Goal: Task Accomplishment & Management: Complete application form

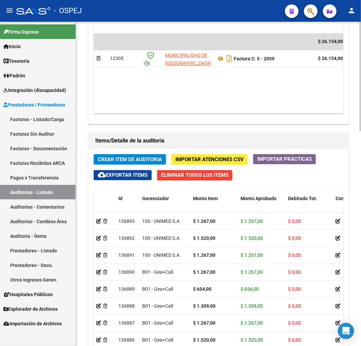
scroll to position [226, 0]
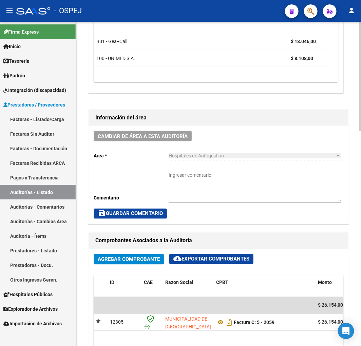
click at [252, 68] on datatable-selection "B01 - Gea+Call $ 18.046,00 100 - UNIMED S.A. $ 8.108,00" at bounding box center [216, 65] width 244 height 5
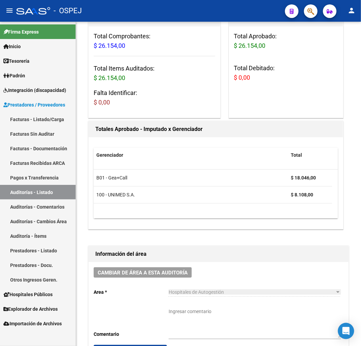
scroll to position [0, 0]
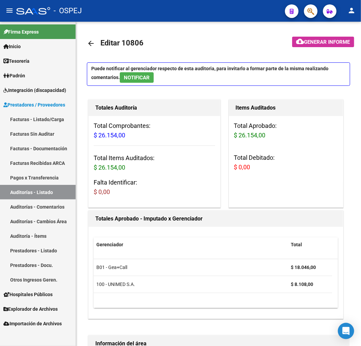
click at [36, 193] on link "Auditorías - Listado" at bounding box center [38, 192] width 76 height 15
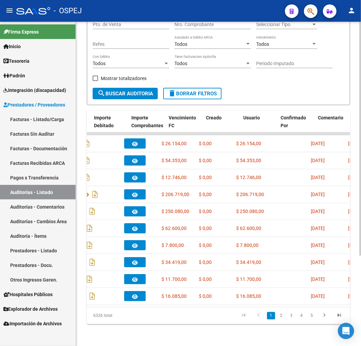
scroll to position [0, 377]
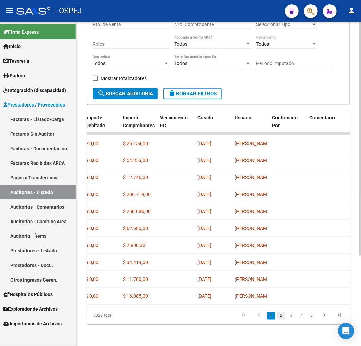
click at [280, 315] on link "2" at bounding box center [281, 315] width 8 height 7
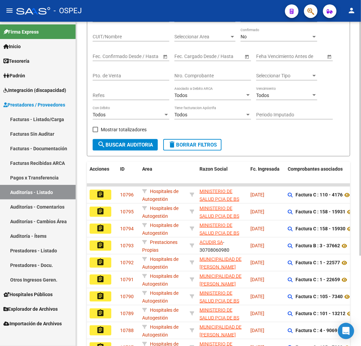
scroll to position [0, 0]
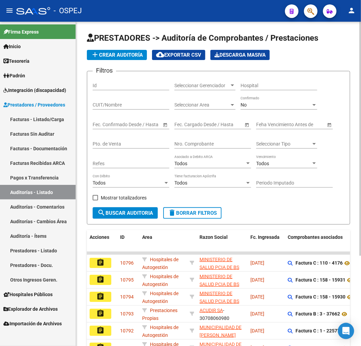
click at [129, 53] on span "add Crear Auditoría" at bounding box center [117, 55] width 52 height 6
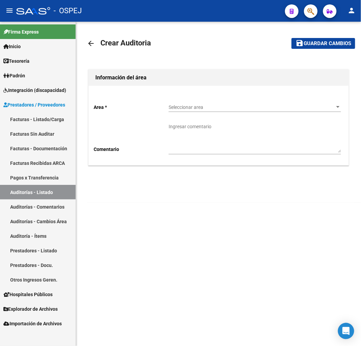
click at [243, 106] on span "Seleccionar area" at bounding box center [252, 107] width 166 height 6
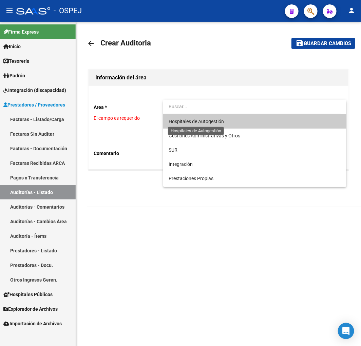
click at [214, 122] on span "Hospitales de Autogestión" at bounding box center [196, 121] width 55 height 5
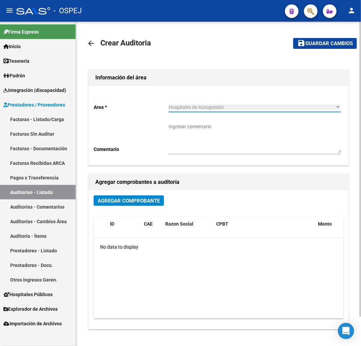
click at [117, 201] on span "Agregar Comprobante" at bounding box center [129, 201] width 62 height 6
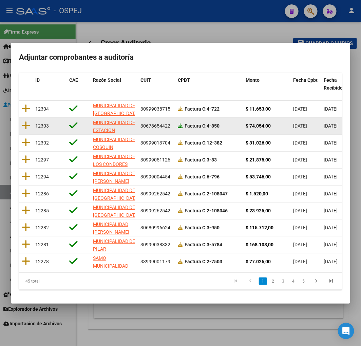
click at [180, 123] on icon at bounding box center [180, 125] width 5 height 5
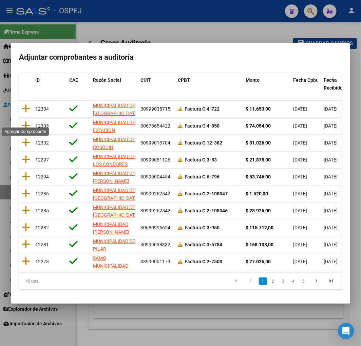
drag, startPoint x: 22, startPoint y: 120, endPoint x: 61, endPoint y: 117, distance: 39.7
click at [22, 121] on icon at bounding box center [26, 125] width 8 height 9
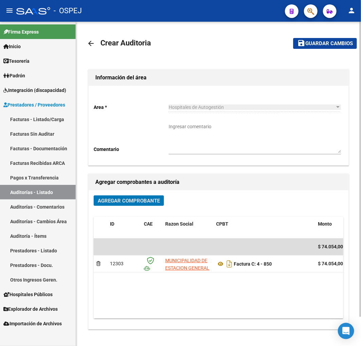
click at [314, 47] on button "save Guardar cambios" at bounding box center [325, 43] width 64 height 11
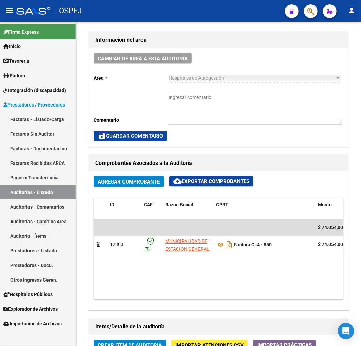
scroll to position [113, 0]
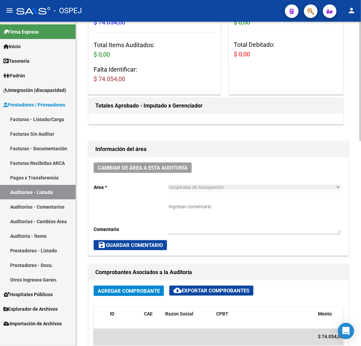
click at [280, 161] on div "Cambiar de área a esta auditoría Area * Hospitales de Autogestión Seleccionar a…" at bounding box center [219, 206] width 260 height 98
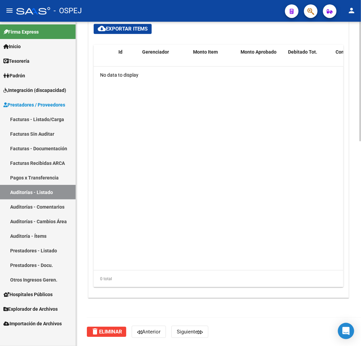
scroll to position [517, 0]
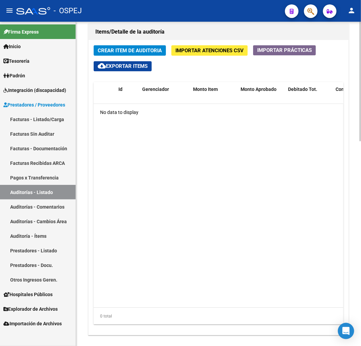
click at [96, 54] on button "Crear Item de Auditoria" at bounding box center [130, 50] width 72 height 11
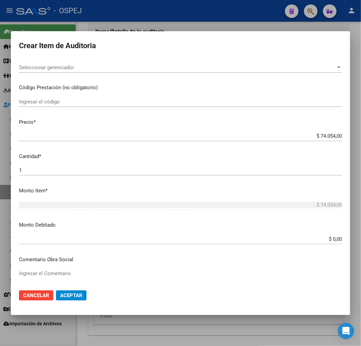
scroll to position [0, 0]
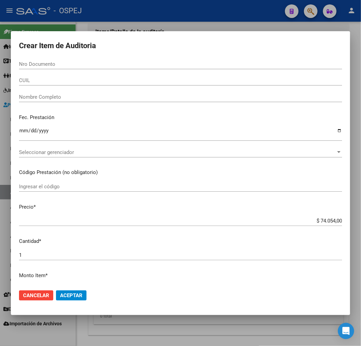
click at [181, 21] on div at bounding box center [180, 173] width 361 height 346
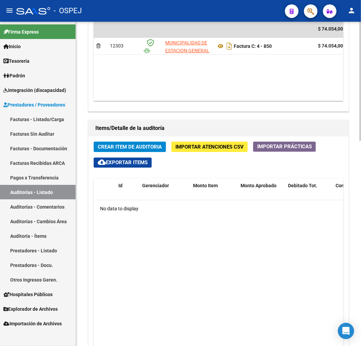
scroll to position [253, 0]
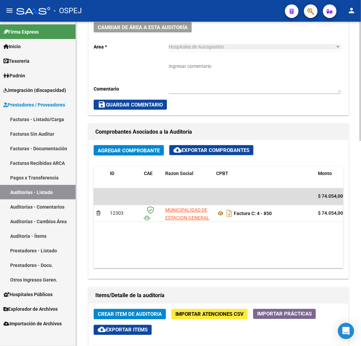
click at [215, 317] on span "Importar Atenciones CSV" at bounding box center [209, 314] width 68 height 6
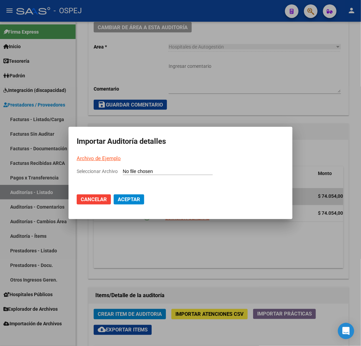
click at [173, 171] on input "Seleccionar Archivo" at bounding box center [168, 172] width 90 height 6
type input "C:\fakepath\Auditoria-demo-saas mun de estacion gral paz 850.csv"
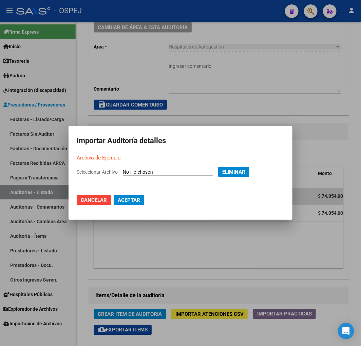
drag, startPoint x: 128, startPoint y: 201, endPoint x: 129, endPoint y: 198, distance: 3.5
click at [128, 201] on span "Aceptar" at bounding box center [129, 200] width 22 height 6
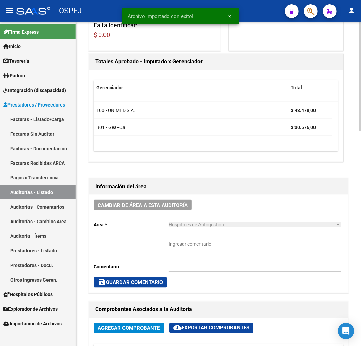
scroll to position [301, 0]
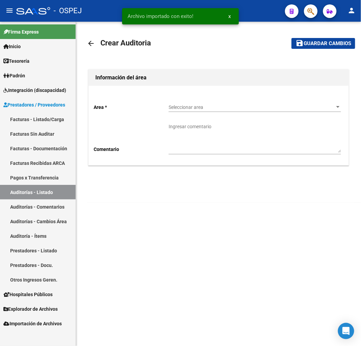
click at [203, 108] on span "Seleccionar area" at bounding box center [252, 107] width 166 height 6
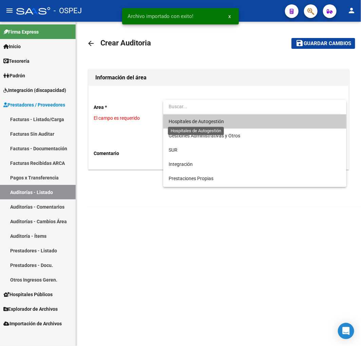
click at [215, 120] on span "Hospitales de Autogestión" at bounding box center [196, 121] width 55 height 5
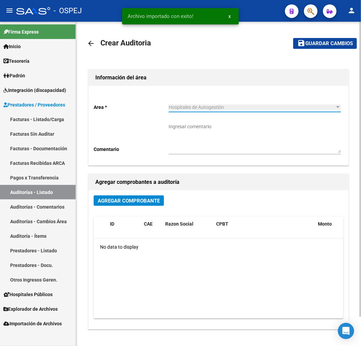
click at [144, 202] on span "Agregar Comprobante" at bounding box center [129, 201] width 62 height 6
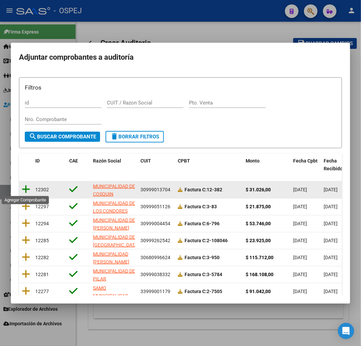
click at [28, 190] on icon at bounding box center [26, 188] width 8 height 9
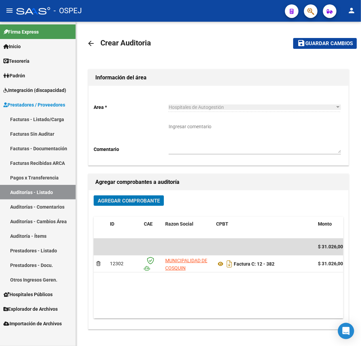
click at [58, 191] on link "Auditorías - Listado" at bounding box center [38, 192] width 76 height 15
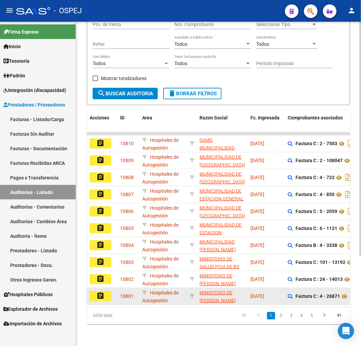
scroll to position [8, 0]
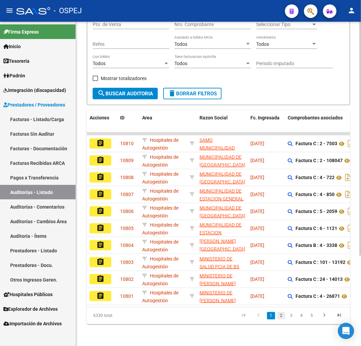
click at [284, 319] on link "2" at bounding box center [281, 315] width 8 height 7
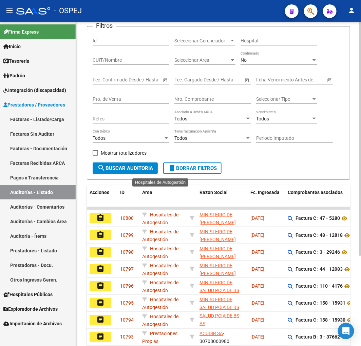
scroll to position [0, 0]
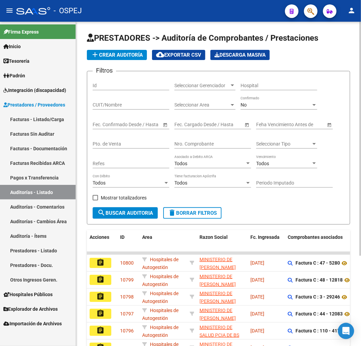
click at [109, 57] on span "add Crear Auditoría" at bounding box center [117, 55] width 52 height 6
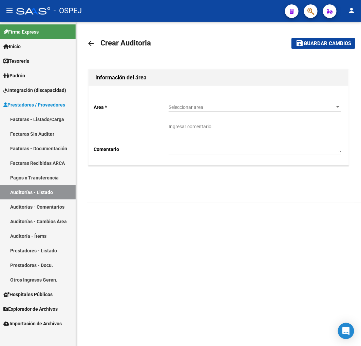
click at [196, 109] on span "Seleccionar area" at bounding box center [252, 107] width 166 height 6
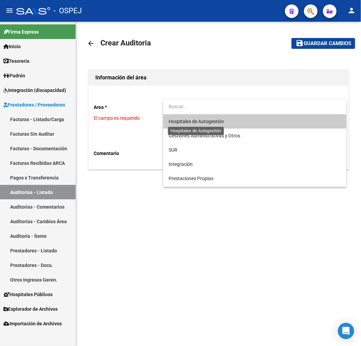
click at [194, 121] on span "Hospitales de Autogestión" at bounding box center [196, 121] width 55 height 5
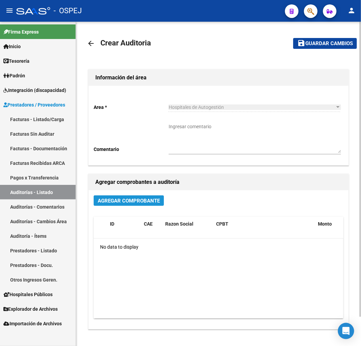
click at [120, 204] on button "Agregar Comprobante" at bounding box center [129, 200] width 70 height 11
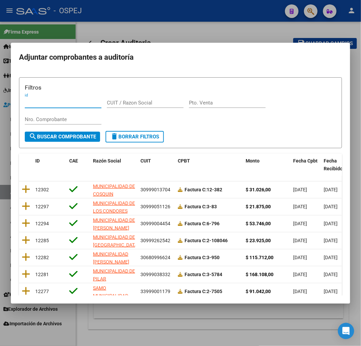
scroll to position [85, 0]
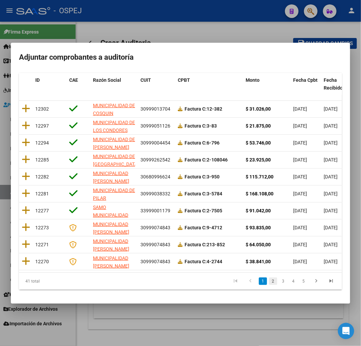
click at [269, 283] on link "2" at bounding box center [273, 280] width 8 height 7
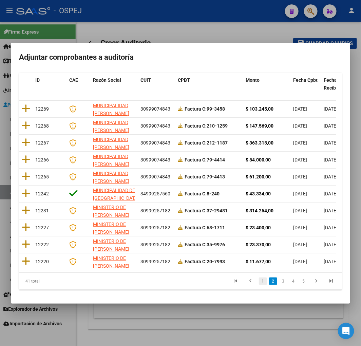
click at [259, 280] on link "1" at bounding box center [263, 280] width 8 height 7
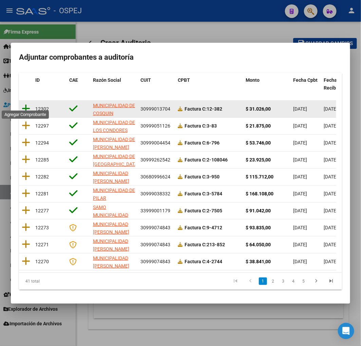
click at [24, 104] on icon at bounding box center [26, 108] width 8 height 9
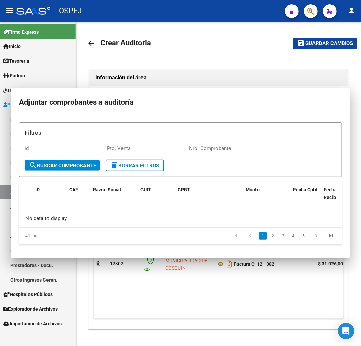
scroll to position [0, 0]
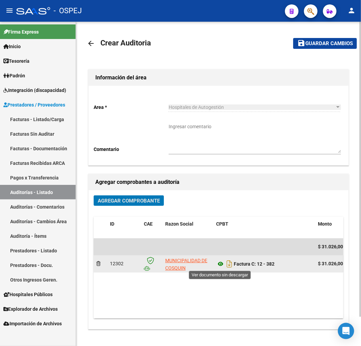
click at [218, 265] on icon at bounding box center [220, 264] width 9 height 8
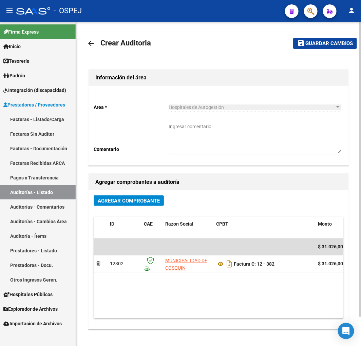
click at [340, 39] on button "save Guardar cambios" at bounding box center [325, 43] width 64 height 11
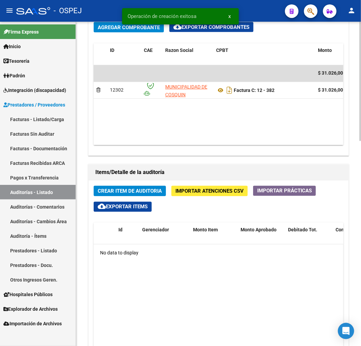
scroll to position [377, 0]
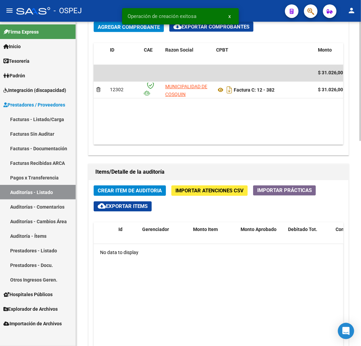
click at [155, 191] on span "Crear Item de Auditoria" at bounding box center [130, 191] width 64 height 6
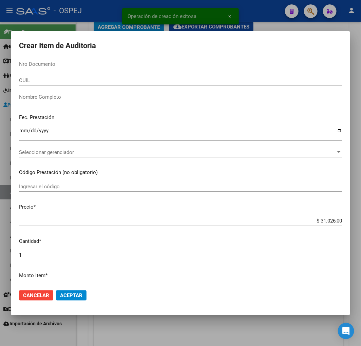
click at [83, 65] on input "Nro Documento" at bounding box center [180, 64] width 323 height 6
paste input "32913015"
type input "32913015"
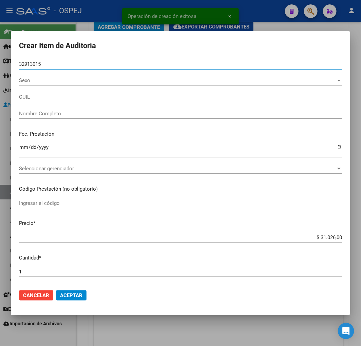
type input "27329130156"
type input "OLIVA MARIANA GISELA"
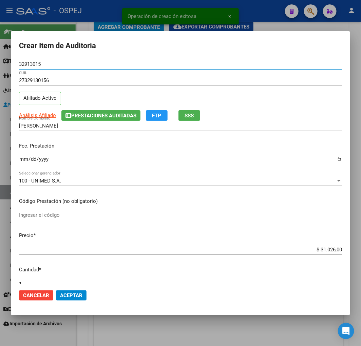
type input "32913015"
click at [328, 246] on div "$ 31.026,00 Ingresar el precio" at bounding box center [180, 249] width 323 height 10
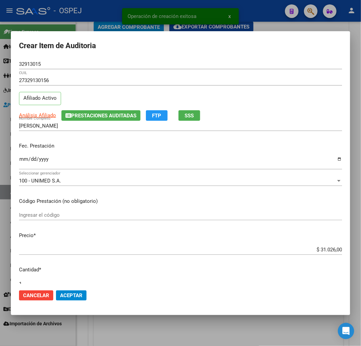
click at [328, 246] on div "$ 31.026,00 Ingresar el precio" at bounding box center [180, 249] width 323 height 10
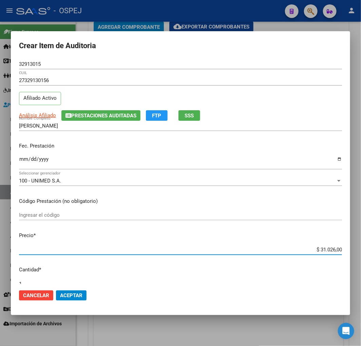
click at [322, 250] on input "$ 31.026,00" at bounding box center [180, 250] width 323 height 6
type input "$ 0,03"
type input "$ 0,39"
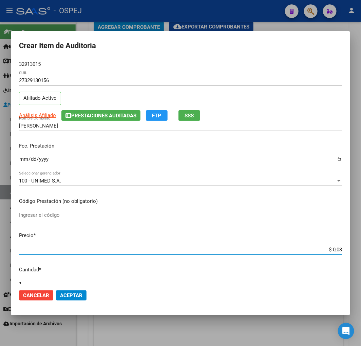
type input "$ 0,39"
type input "$ 3,99"
type input "$ 39,98"
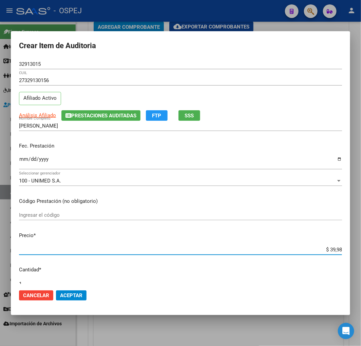
type input "$ 399,80"
type input "$ 3.998,00"
click at [71, 294] on span "Aceptar" at bounding box center [71, 295] width 22 height 6
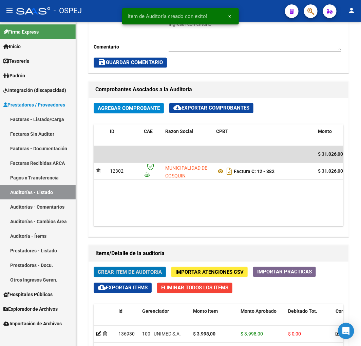
scroll to position [458, 0]
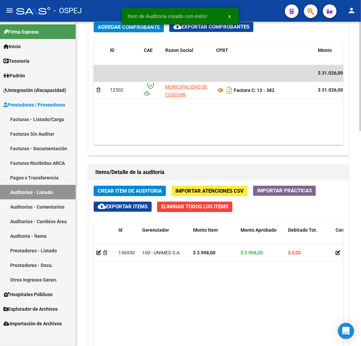
click at [161, 193] on span "Crear Item de Auditoria" at bounding box center [130, 191] width 64 height 6
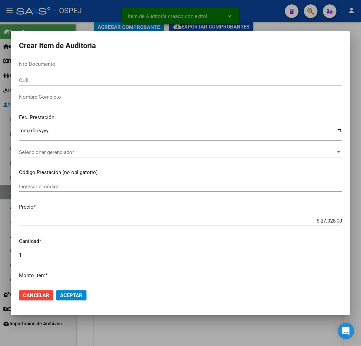
paste input "26315575"
type input "26315575"
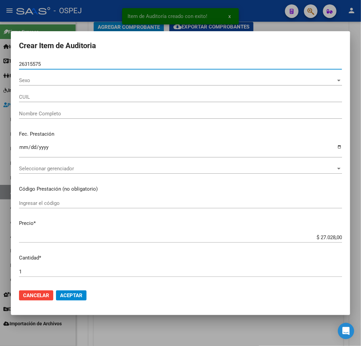
type input "27263155756"
type input "DIAZ MARIA CECILIA"
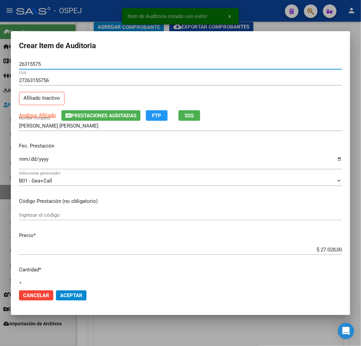
type input "26315575"
click at [330, 252] on input "$ 27.028,00" at bounding box center [180, 250] width 323 height 6
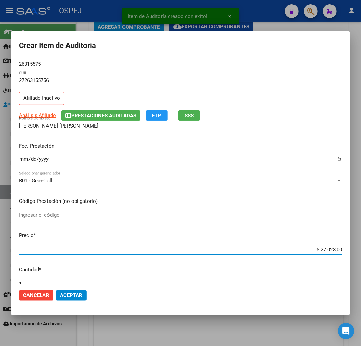
click at [330, 252] on input "$ 27.028,00" at bounding box center [180, 250] width 323 height 6
type input "$ 0,03"
type input "$ 0,39"
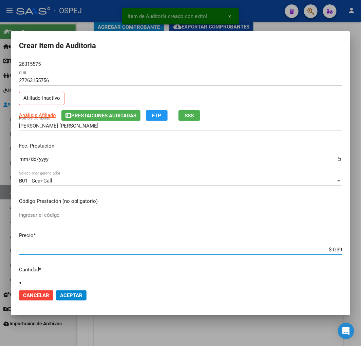
type input "$ 3,99"
type input "$ 39,98"
type input "$ 399,80"
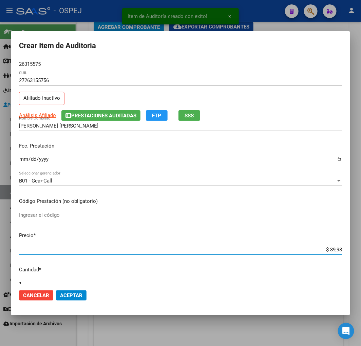
type input "$ 399,80"
type input "$ 3.998,00"
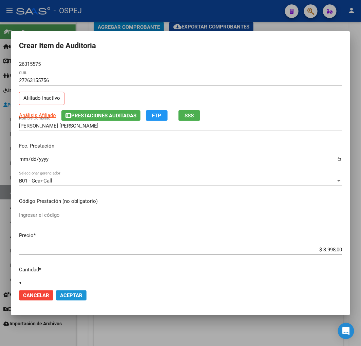
click at [77, 299] on button "Aceptar" at bounding box center [71, 295] width 31 height 10
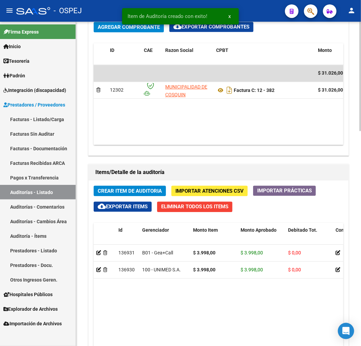
click at [136, 185] on div "Crear Item de Auditoria Importar Atenciones CSV Importar Prácticas cloud_downlo…" at bounding box center [219, 327] width 260 height 295
click at [141, 187] on button "Crear Item de Auditoria" at bounding box center [130, 190] width 72 height 11
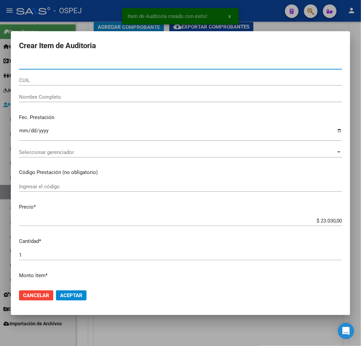
paste input "26315575"
type input "26315575"
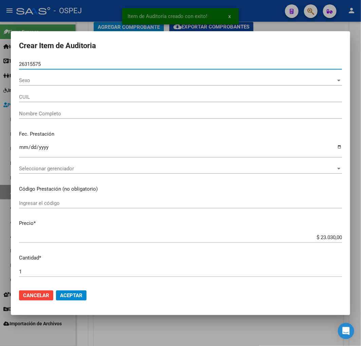
type input "27263155756"
type input "DIAZ MARIA CECILIA"
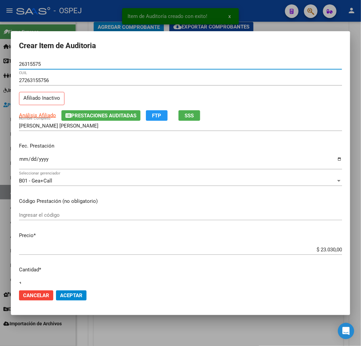
type input "26315575"
click at [321, 253] on div "$ 23.030,00 Ingresar el precio" at bounding box center [180, 249] width 323 height 10
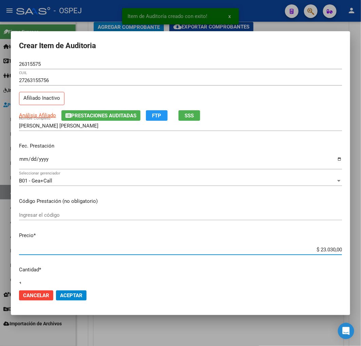
click at [318, 250] on input "$ 23.030,00" at bounding box center [180, 250] width 323 height 6
type input "$ 0,03"
type input "$ 0,39"
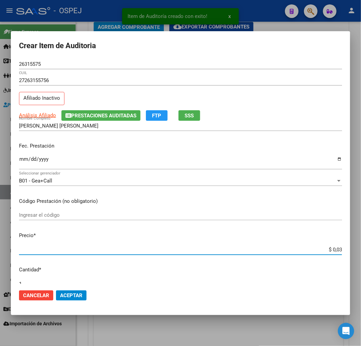
type input "$ 0,39"
type input "$ 3,99"
type input "$ 39,98"
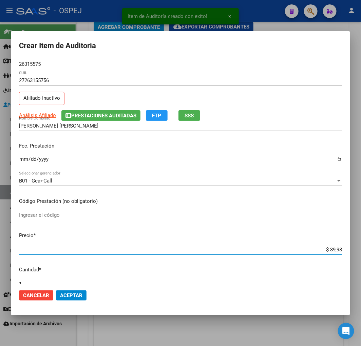
type input "$ 399,80"
type input "$ 3.998,00"
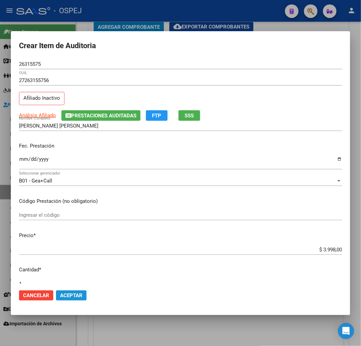
click at [82, 294] on button "Aceptar" at bounding box center [71, 295] width 31 height 10
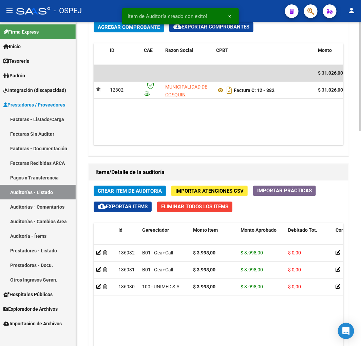
click at [108, 188] on button "Crear Item de Auditoria" at bounding box center [130, 190] width 72 height 11
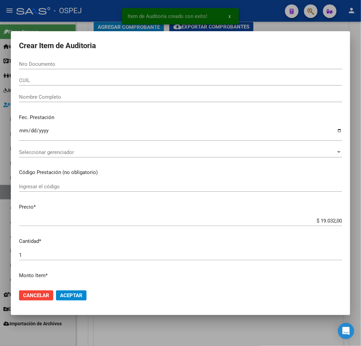
paste input "30123914"
type input "30123914"
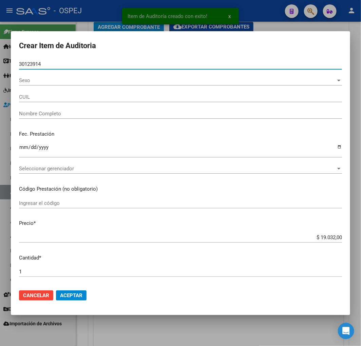
type input "27301239144"
type input "GINART ERIKA ANDREA"
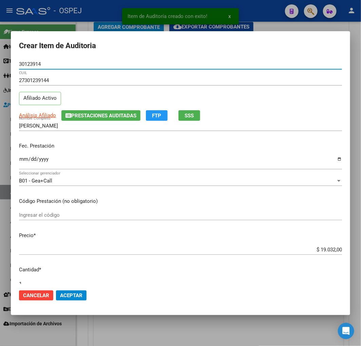
type input "30123914"
click at [327, 253] on div "$ 19.032,00 Ingresar el precio" at bounding box center [180, 249] width 323 height 10
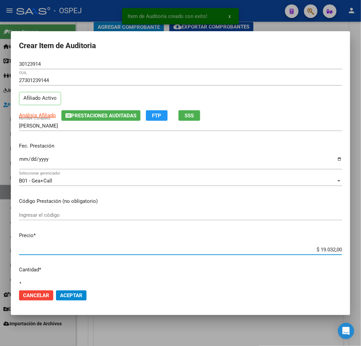
click at [322, 249] on input "$ 19.032,00" at bounding box center [180, 250] width 323 height 6
type input "$ 0,03"
type input "$ 0,39"
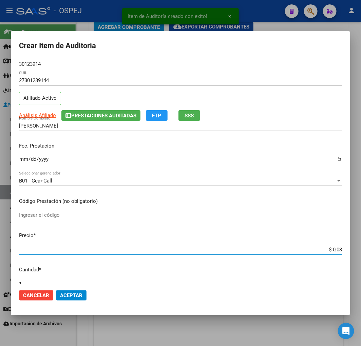
type input "$ 0,39"
type input "$ 3,99"
type input "$ 39,98"
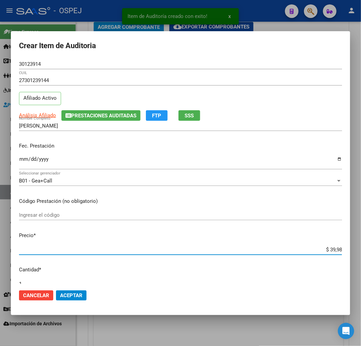
type input "$ 399,80"
type input "$ 3.998,00"
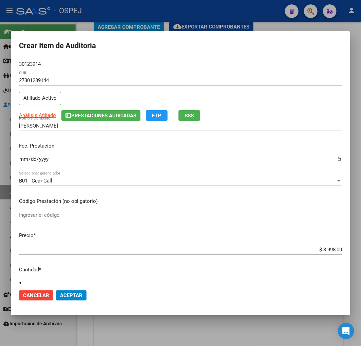
click at [66, 300] on mat-dialog-actions "Cancelar Aceptar" at bounding box center [180, 295] width 323 height 23
click at [76, 298] on button "Aceptar" at bounding box center [71, 295] width 31 height 10
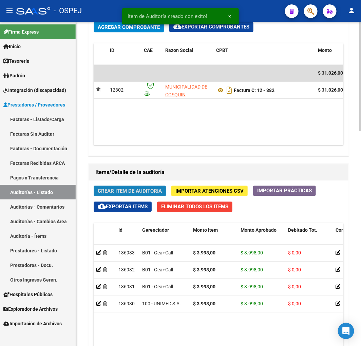
click at [126, 191] on span "Crear Item de Auditoria" at bounding box center [130, 191] width 64 height 6
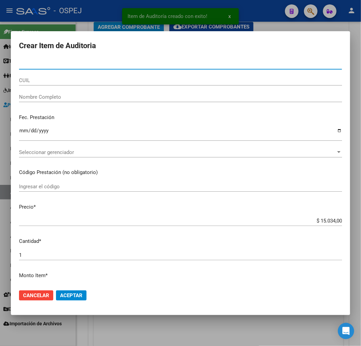
type input "26315575"
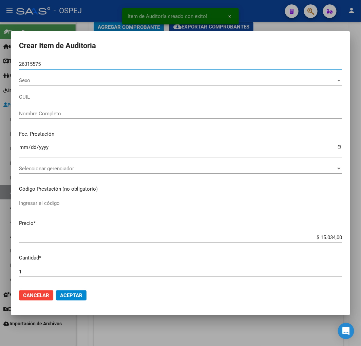
type input "27263155756"
type input "DIAZ MARIA CECILIA"
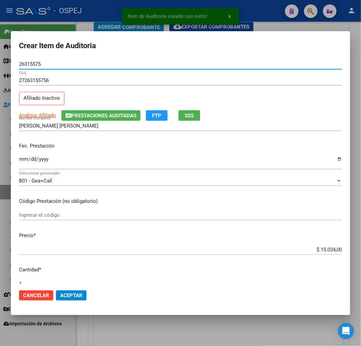
type input "26315575"
click at [333, 250] on input "$ 15.034,00" at bounding box center [180, 250] width 323 height 6
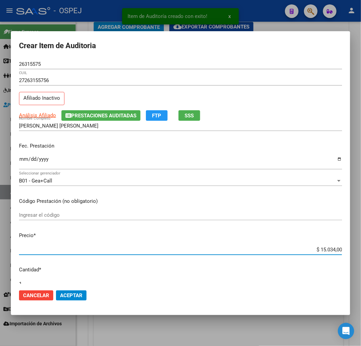
click at [333, 250] on input "$ 15.034,00" at bounding box center [180, 250] width 323 height 6
type input "$ 0,03"
type input "$ 0,39"
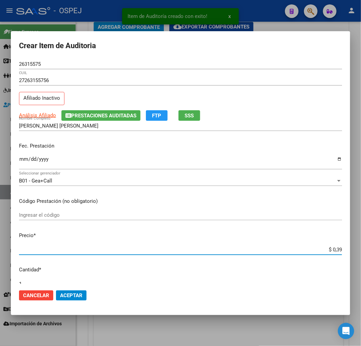
type input "$ 3,99"
type input "$ 39,98"
type input "$ 399,80"
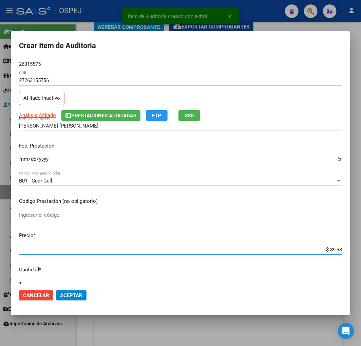
type input "$ 399,80"
type input "$ 3.998,00"
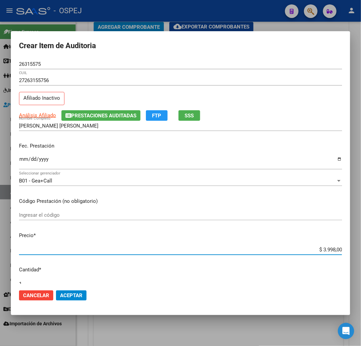
click at [79, 299] on button "Aceptar" at bounding box center [71, 295] width 31 height 10
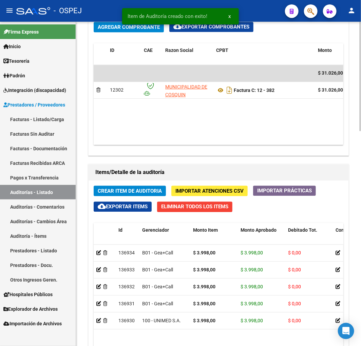
click at [127, 187] on button "Crear Item de Auditoria" at bounding box center [130, 190] width 72 height 11
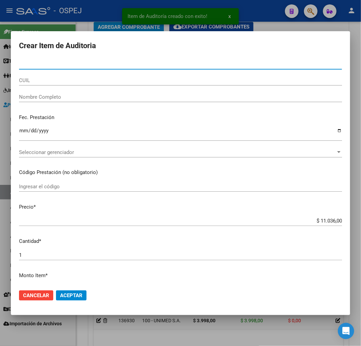
paste input "47820533"
type input "47820533"
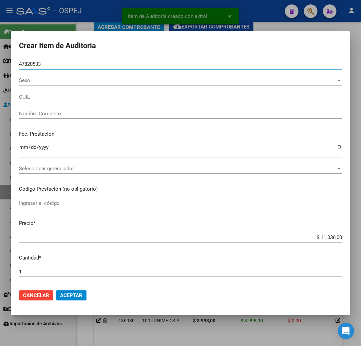
type input "20478205334"
type input "MILAN LUDUEÑA SANTIAGO JOAQUIN"
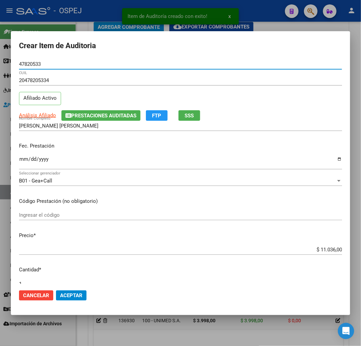
type input "47820533"
click at [321, 251] on input "$ 11.036,00" at bounding box center [180, 250] width 323 height 6
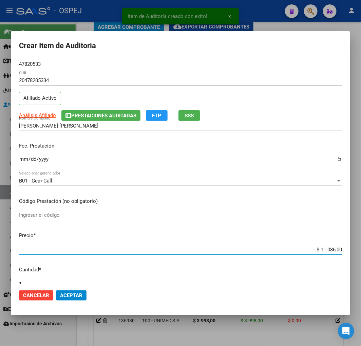
click at [321, 251] on input "$ 11.036,00" at bounding box center [180, 250] width 323 height 6
type input "$ 0,03"
type input "$ 0,01"
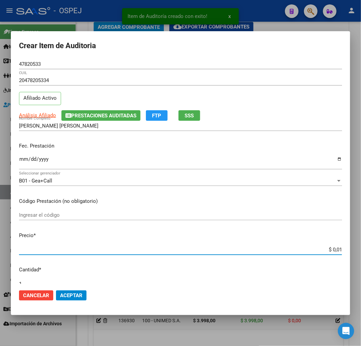
type input "$ 0,15"
type input "$ 1,52"
type input "$ 15,20"
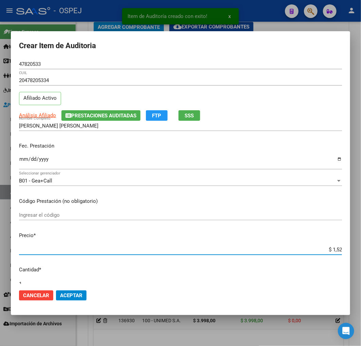
type input "$ 15,20"
type input "$ 152,00"
type input "$ 1.520,00"
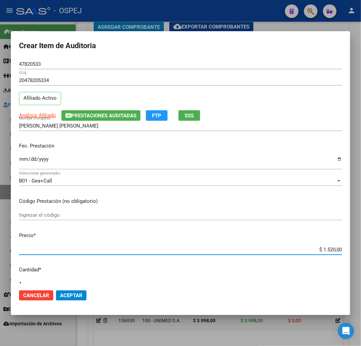
click at [72, 293] on span "Aceptar" at bounding box center [71, 295] width 22 height 6
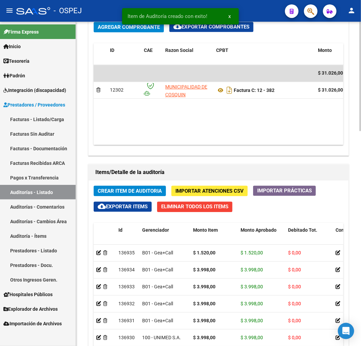
click at [120, 189] on span "Crear Item de Auditoria" at bounding box center [130, 191] width 64 height 6
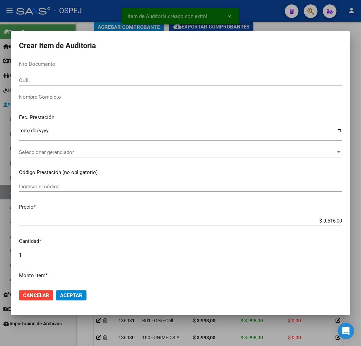
paste input "26315575"
type input "26315575"
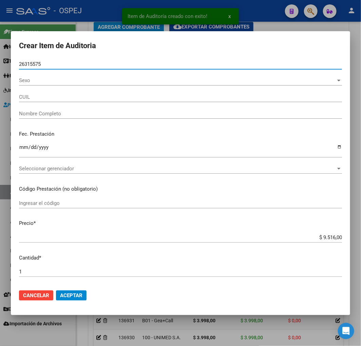
type input "27263155756"
type input "DIAZ MARIA CECILIA"
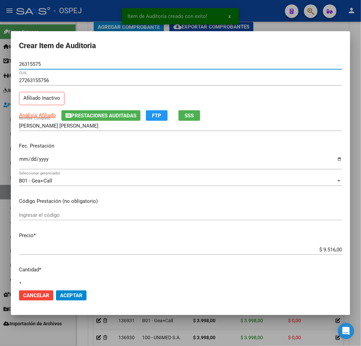
type input "26315575"
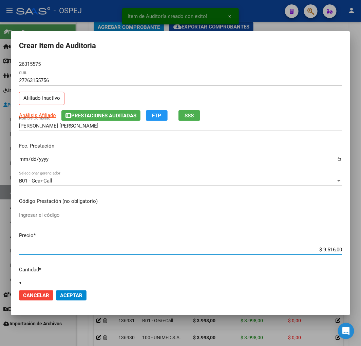
click at [326, 248] on input "$ 9.516,00" at bounding box center [180, 250] width 323 height 6
type input "$ 0,03"
type input "$ 0,39"
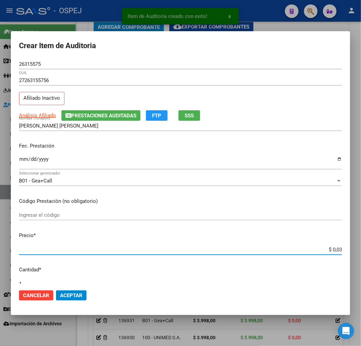
type input "$ 0,39"
type input "$ 3,99"
type input "$ 39,98"
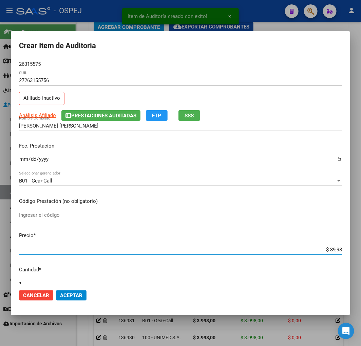
type input "$ 399,80"
type input "$ 3.998,00"
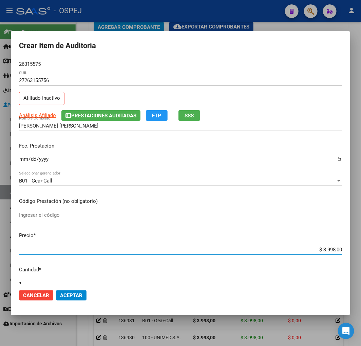
click at [82, 294] on button "Aceptar" at bounding box center [71, 295] width 31 height 10
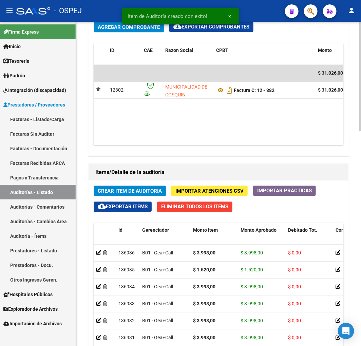
click at [122, 188] on span "Crear Item de Auditoria" at bounding box center [130, 191] width 64 height 6
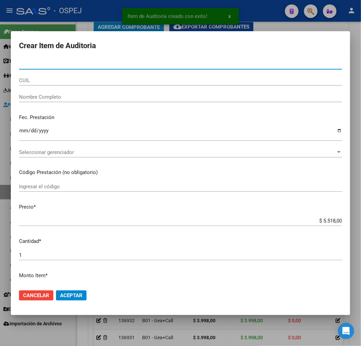
paste input "26315575"
type input "26315575"
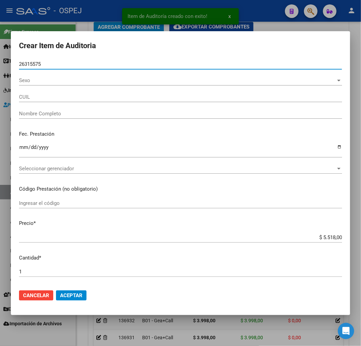
type input "27263155756"
type input "DIAZ MARIA CECILIA"
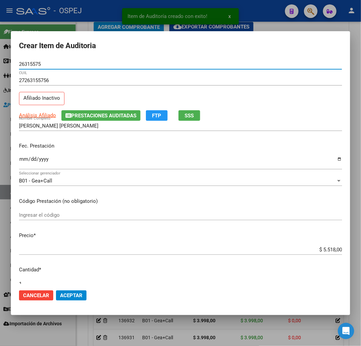
type input "26315575"
click at [324, 250] on input "$ 5.518,00" at bounding box center [180, 250] width 323 height 6
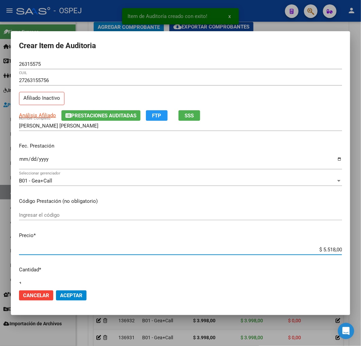
click at [324, 250] on input "$ 5.518,00" at bounding box center [180, 250] width 323 height 6
type input "$ 0,03"
type input "$ 0,39"
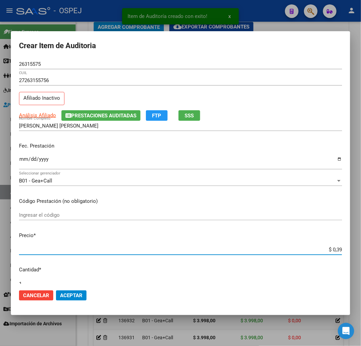
type input "$ 3,99"
type input "$ 39,98"
type input "$ 399,80"
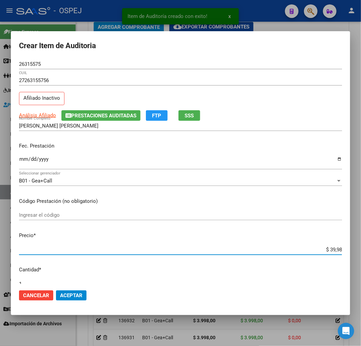
type input "$ 399,80"
type input "$ 3.998,00"
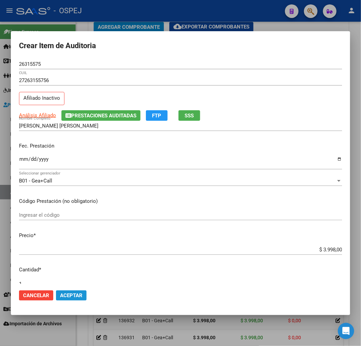
click at [70, 294] on span "Aceptar" at bounding box center [71, 295] width 22 height 6
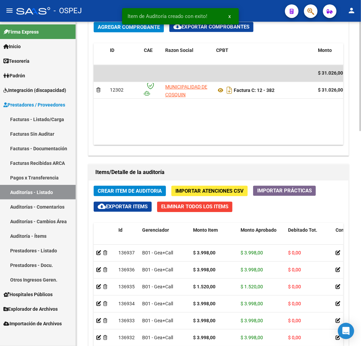
click at [120, 186] on button "Crear Item de Auditoria" at bounding box center [130, 190] width 72 height 11
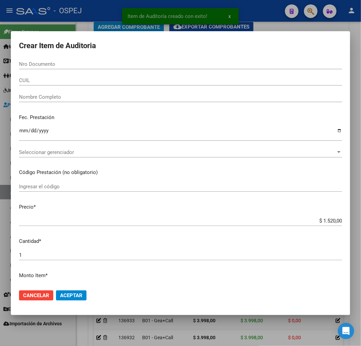
paste input "30123914"
type input "30123914"
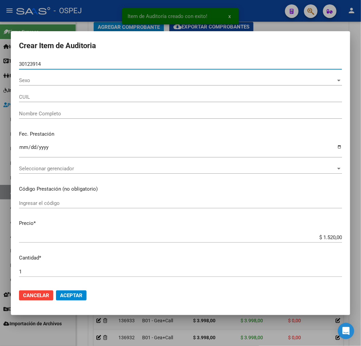
type input "27301239144"
type input "GINART ERIKA ANDREA"
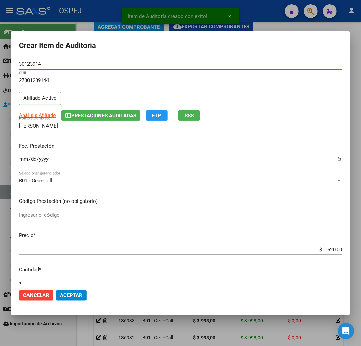
type input "30123914"
click at [78, 291] on button "Aceptar" at bounding box center [71, 295] width 31 height 10
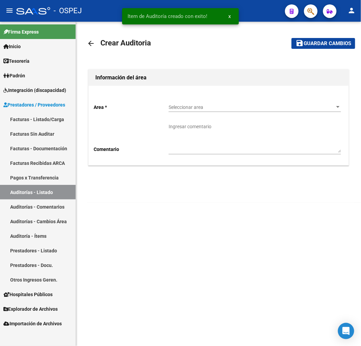
click at [194, 110] on span "Seleccionar area" at bounding box center [252, 107] width 166 height 6
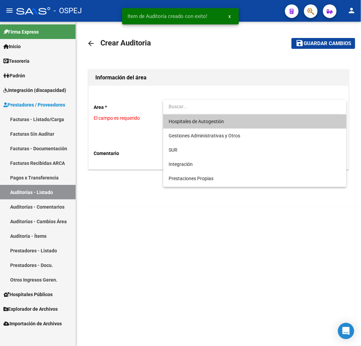
click at [198, 123] on span "Hospitales de Autogestión" at bounding box center [196, 121] width 55 height 5
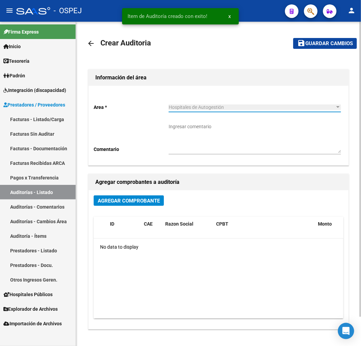
click at [142, 200] on span "Agregar Comprobante" at bounding box center [129, 201] width 62 height 6
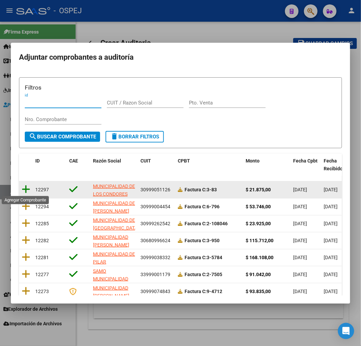
click at [23, 189] on icon at bounding box center [26, 188] width 8 height 9
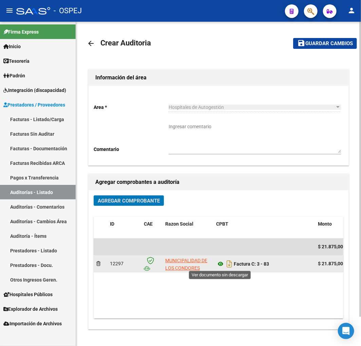
click at [219, 266] on icon at bounding box center [220, 264] width 9 height 8
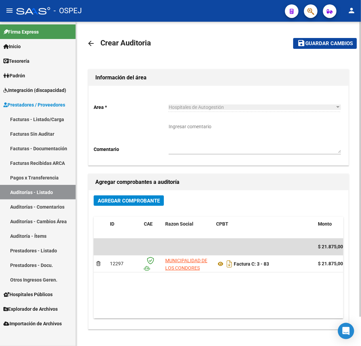
drag, startPoint x: 315, startPoint y: 40, endPoint x: 324, endPoint y: 45, distance: 10.8
click at [315, 41] on span "Guardar cambios" at bounding box center [328, 44] width 47 height 6
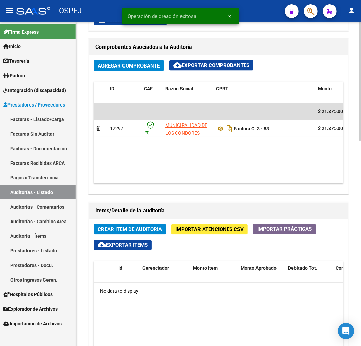
scroll to position [339, 0]
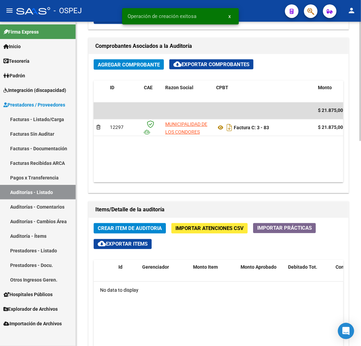
click at [155, 232] on span "Crear Item de Auditoria" at bounding box center [130, 229] width 64 height 6
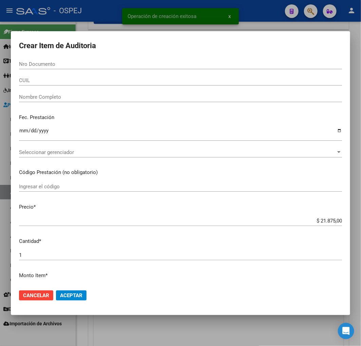
click at [110, 68] on div "Nro Documento" at bounding box center [180, 64] width 323 height 10
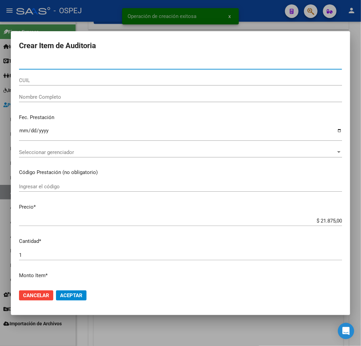
paste input "55972744"
type input "55972744"
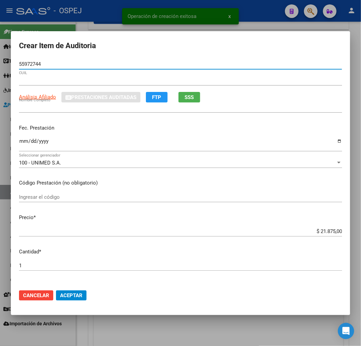
type input "20559727440"
type input "BAEZ CABRAL TOMAS SEBASTIAN -"
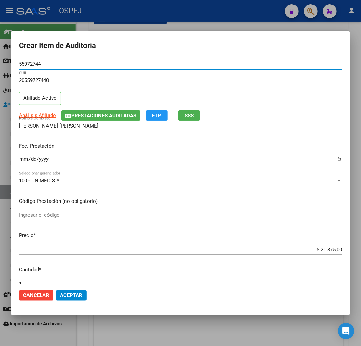
type input "55972744"
click at [325, 238] on p "Precio *" at bounding box center [180, 236] width 323 height 8
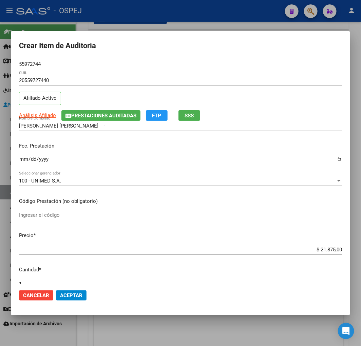
click at [325, 249] on input "$ 21.875,00" at bounding box center [180, 250] width 323 height 6
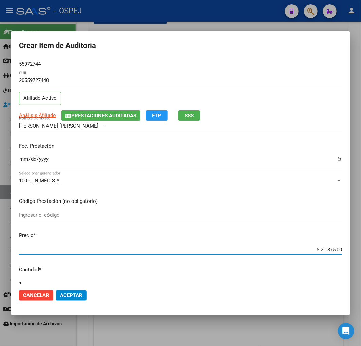
click at [325, 249] on input "$ 21.875,00" at bounding box center [180, 250] width 323 height 6
type input "$ 0,01"
type input "$ 0,15"
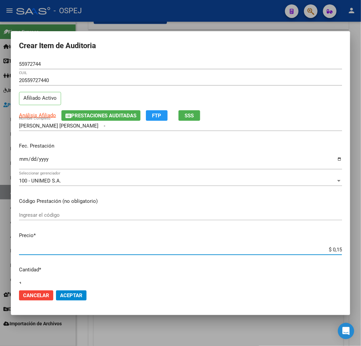
type input "$ 1,52"
type input "$ 15,20"
type input "$ 152,00"
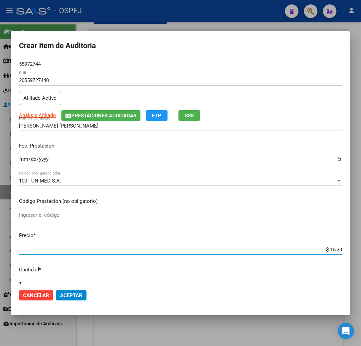
type input "$ 152,00"
type input "$ 1.520,00"
click at [63, 292] on span "Aceptar" at bounding box center [71, 295] width 22 height 6
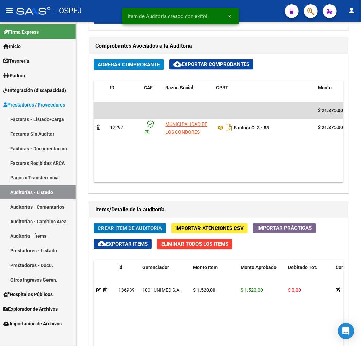
scroll to position [420, 0]
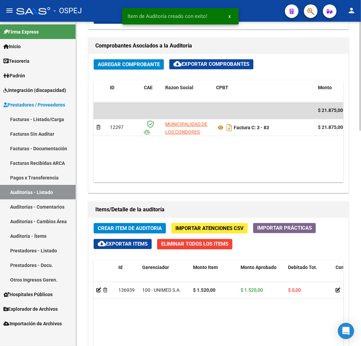
click at [144, 233] on button "Crear Item de Auditoria" at bounding box center [130, 228] width 72 height 11
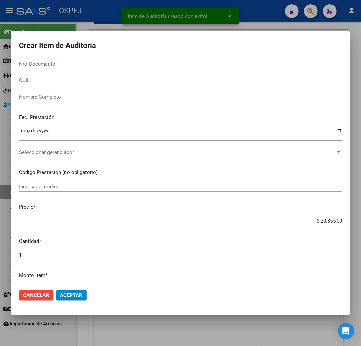
paste input "20324367"
type input "20324367"
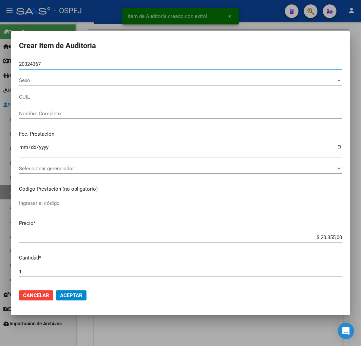
type input "20203243678"
type input "LOPEZ RICHARD SANTIAGO"
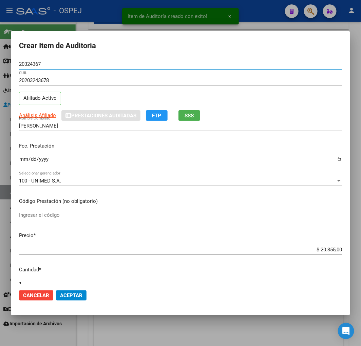
type input "20324367"
click at [327, 252] on input "$ 20.355,00" at bounding box center [180, 250] width 323 height 6
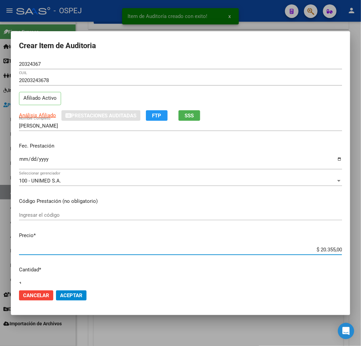
type input "$ 0,03"
type input "$ 0,39"
type input "$ 3,99"
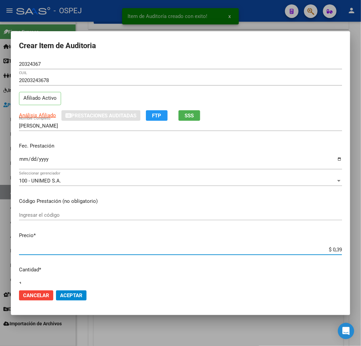
type input "$ 3,99"
type input "$ 39,98"
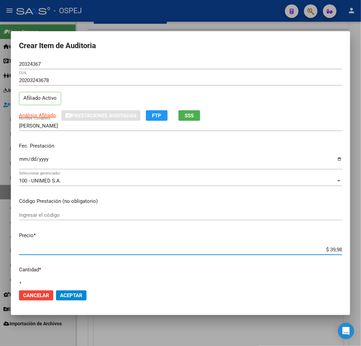
type input "$ 399,80"
type input "$ 3.998,00"
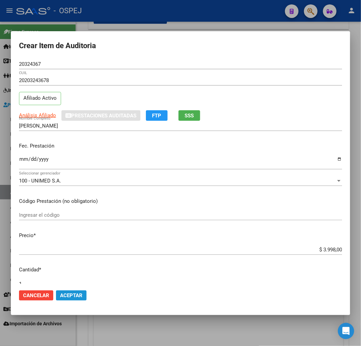
click at [83, 291] on button "Aceptar" at bounding box center [71, 295] width 31 height 10
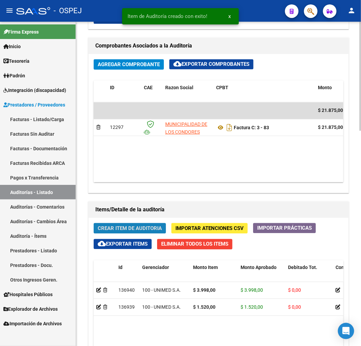
click at [134, 232] on span "Crear Item de Auditoria" at bounding box center [130, 229] width 64 height 6
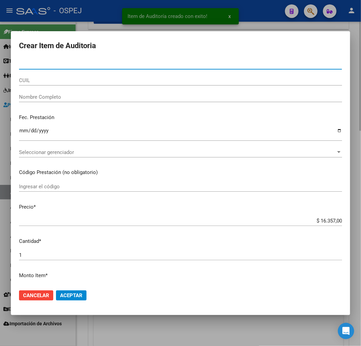
type input "40575957"
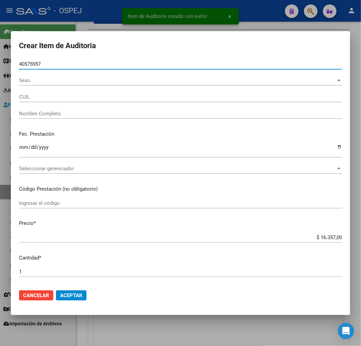
type input "20405759579"
type input "CONTI CRISTIAN JAVIER"
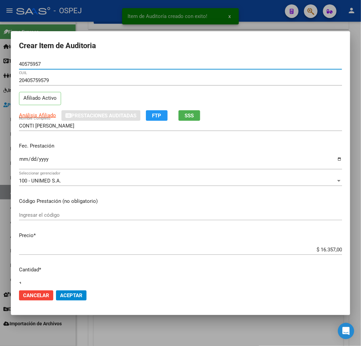
type input "40575957"
click at [325, 249] on input "$ 16.357,00" at bounding box center [180, 250] width 323 height 6
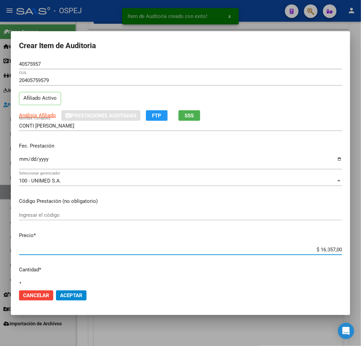
type input "$ 0,03"
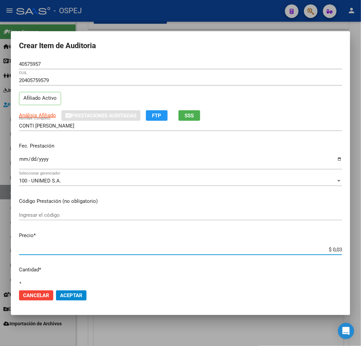
type input "$ 0,39"
type input "$ 3,99"
type input "$ 39,98"
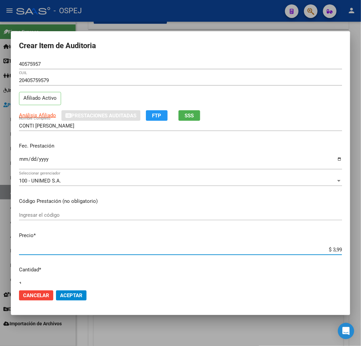
type input "$ 39,98"
type input "$ 399,80"
type input "$ 3.998,00"
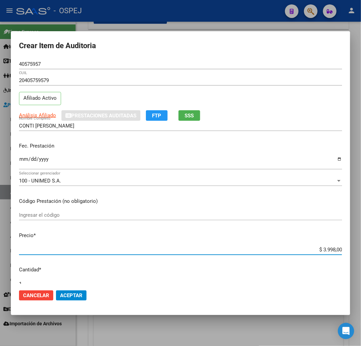
click at [66, 294] on span "Aceptar" at bounding box center [71, 295] width 22 height 6
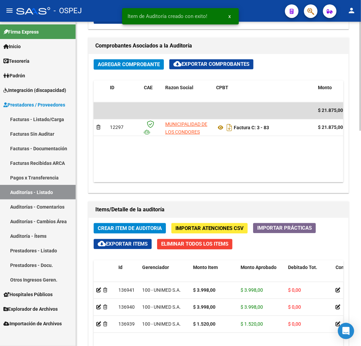
click at [134, 231] on span "Crear Item de Auditoria" at bounding box center [130, 229] width 64 height 6
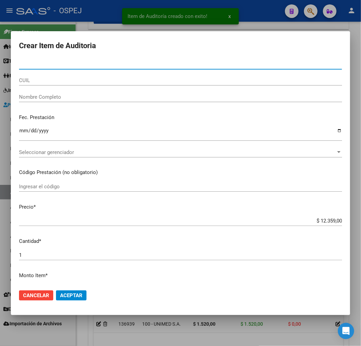
paste input "21507907"
type input "21507907"
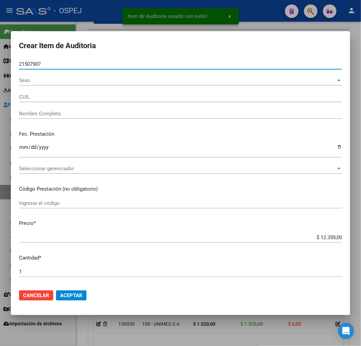
type input "20215079075"
type input "AVILA JORGE ARIEL"
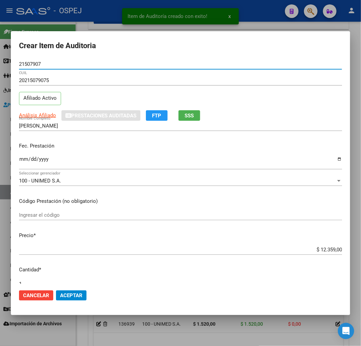
type input "21507907"
click at [326, 249] on input "$ 12.359,00" at bounding box center [180, 250] width 323 height 6
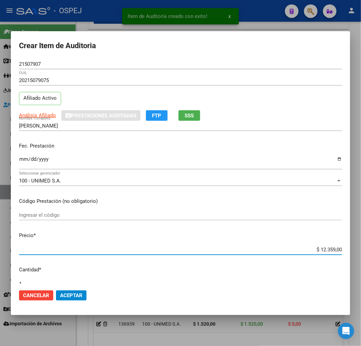
click at [326, 249] on input "$ 12.359,00" at bounding box center [180, 250] width 323 height 6
type input "$ 0,01"
type input "$ 0,12"
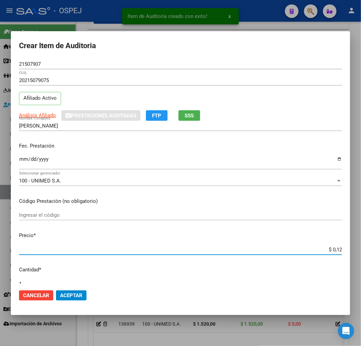
type input "$ 1,26"
type input "$ 12,67"
type input "$ 126,70"
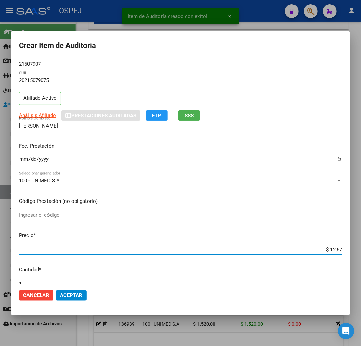
type input "$ 126,70"
type input "$ 1.267,00"
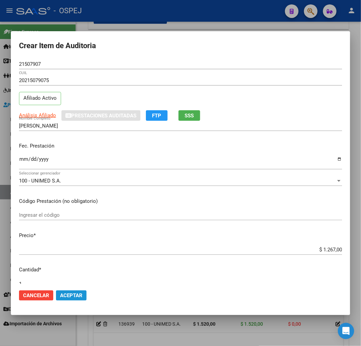
click at [76, 293] on span "Aceptar" at bounding box center [71, 295] width 22 height 6
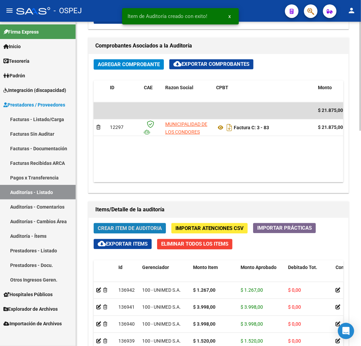
click at [125, 229] on span "Crear Item de Auditoria" at bounding box center [130, 229] width 64 height 6
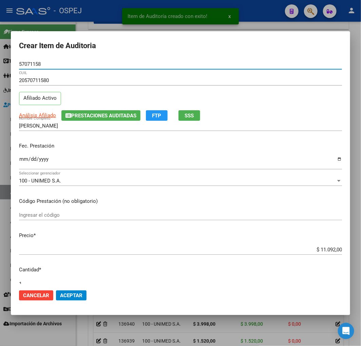
click at [324, 250] on input "$ 11.092,00" at bounding box center [180, 250] width 323 height 6
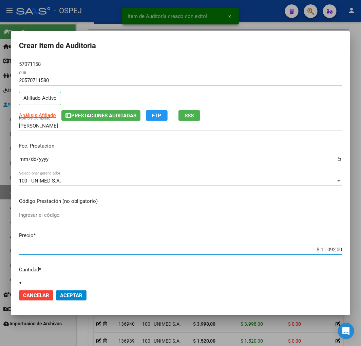
click at [324, 250] on input "$ 11.092,00" at bounding box center [180, 250] width 323 height 6
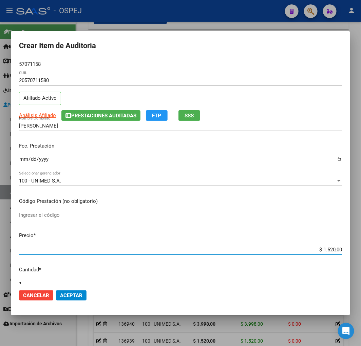
click at [77, 292] on span "Aceptar" at bounding box center [71, 295] width 22 height 6
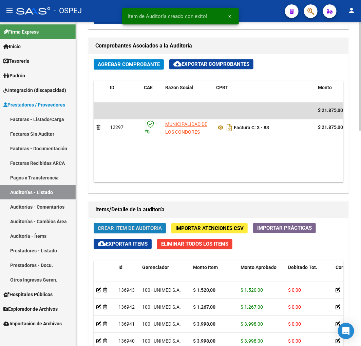
click at [121, 230] on span "Crear Item de Auditoria" at bounding box center [130, 229] width 64 height 6
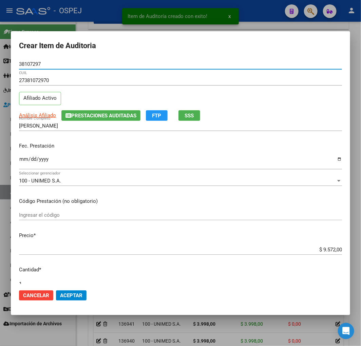
click at [330, 249] on input "$ 9.572,00" at bounding box center [180, 250] width 323 height 6
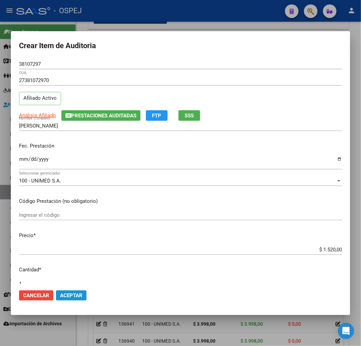
click at [66, 297] on span "Aceptar" at bounding box center [71, 295] width 22 height 6
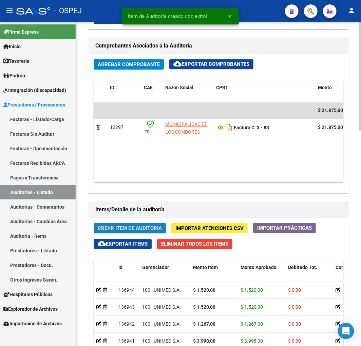
click at [146, 230] on span "Crear Item de Auditoria" at bounding box center [130, 229] width 64 height 6
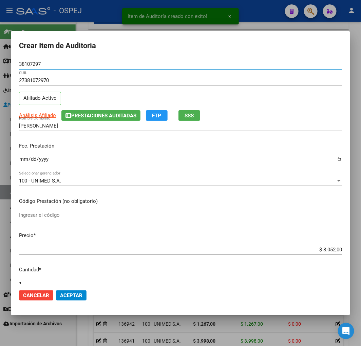
click at [330, 251] on input "$ 8.052,00" at bounding box center [180, 250] width 323 height 6
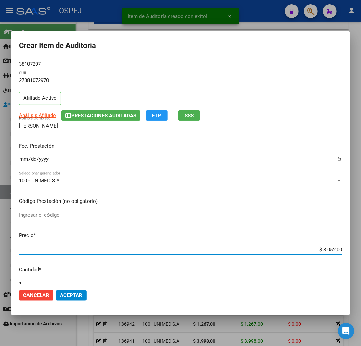
click at [330, 251] on input "$ 8.052,00" at bounding box center [180, 250] width 323 height 6
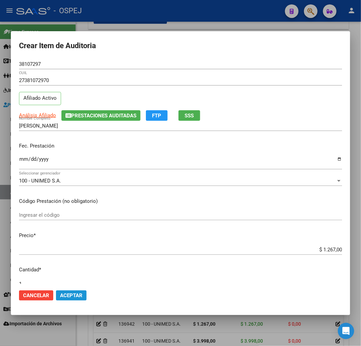
click at [80, 293] on span "Aceptar" at bounding box center [71, 295] width 22 height 6
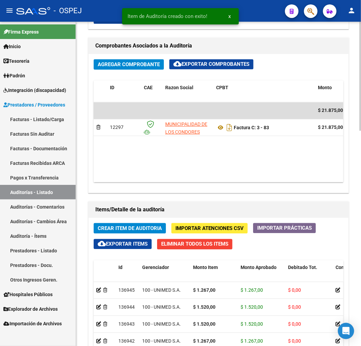
click at [139, 224] on button "Crear Item de Auditoria" at bounding box center [130, 228] width 72 height 11
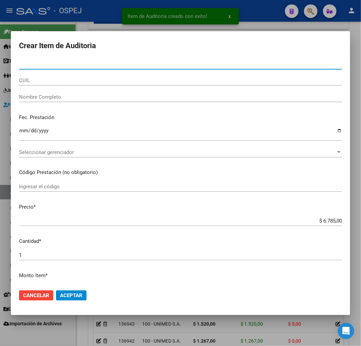
paste input "40203902"
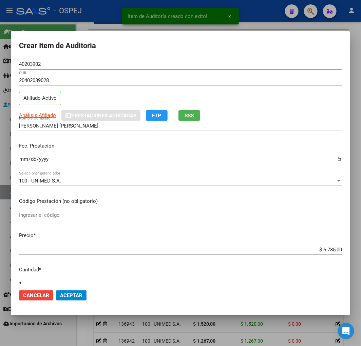
click at [326, 250] on input "$ 6.785,00" at bounding box center [180, 250] width 323 height 6
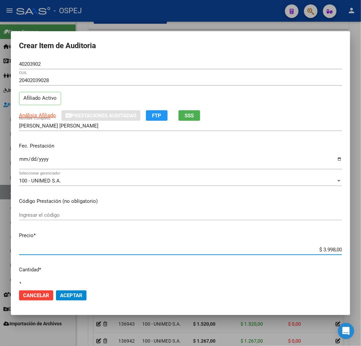
click at [72, 296] on span "Aceptar" at bounding box center [71, 295] width 22 height 6
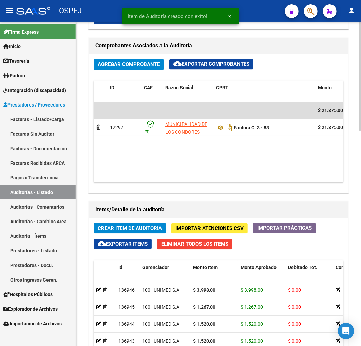
click at [109, 232] on button "Crear Item de Auditoria" at bounding box center [130, 228] width 72 height 11
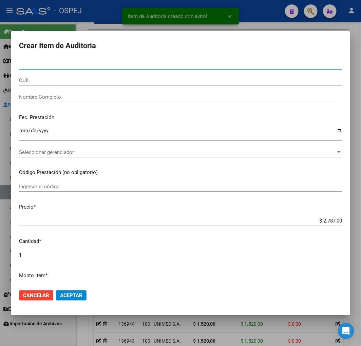
paste input "21507907"
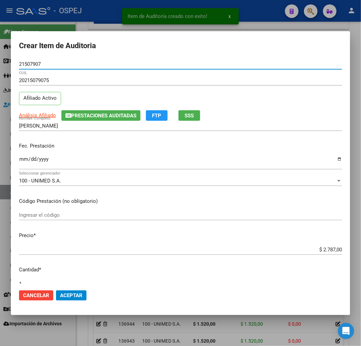
click at [331, 249] on input "$ 2.787,00" at bounding box center [180, 250] width 323 height 6
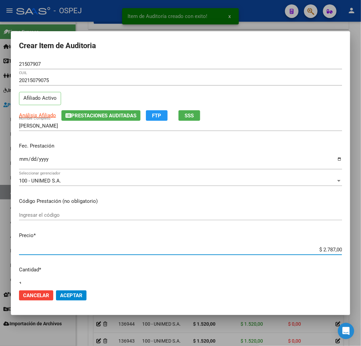
click at [331, 249] on input "$ 2.787,00" at bounding box center [180, 250] width 323 height 6
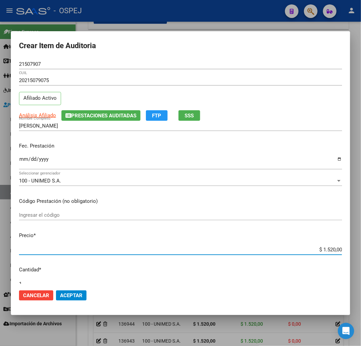
click at [75, 296] on span "Aceptar" at bounding box center [71, 295] width 22 height 6
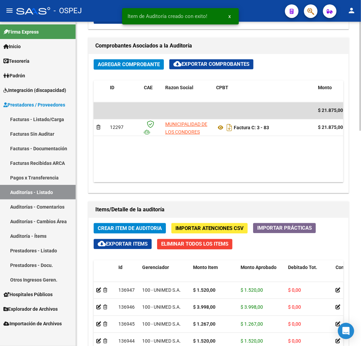
click at [129, 228] on span "Crear Item de Auditoria" at bounding box center [130, 229] width 64 height 6
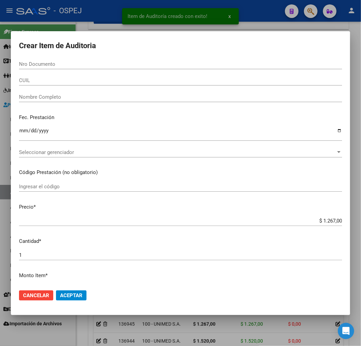
paste input "70468708"
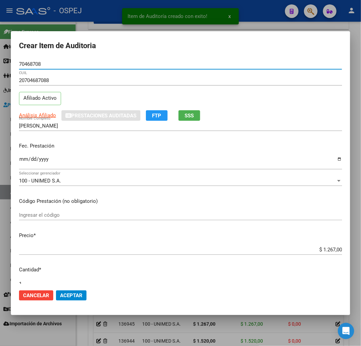
click at [65, 294] on span "Aceptar" at bounding box center [71, 295] width 22 height 6
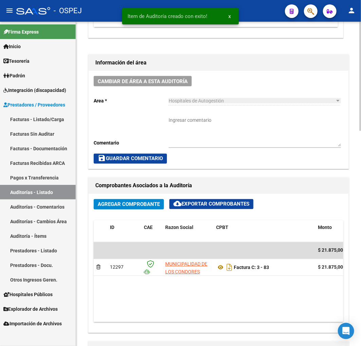
scroll to position [194, 0]
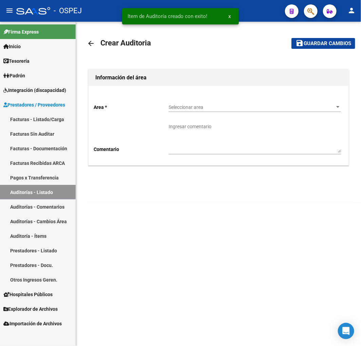
click at [51, 185] on link "Auditorías - Listado" at bounding box center [38, 192] width 76 height 15
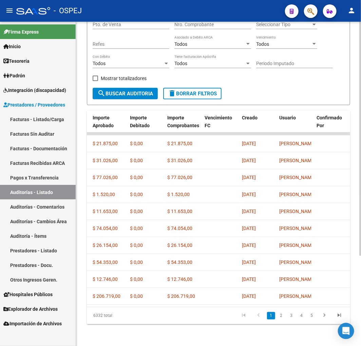
scroll to position [0, 331]
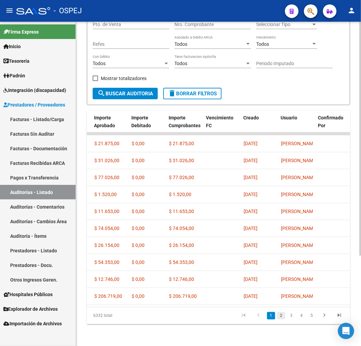
click at [279, 319] on link "2" at bounding box center [281, 315] width 8 height 7
click at [272, 319] on link "1" at bounding box center [271, 315] width 8 height 7
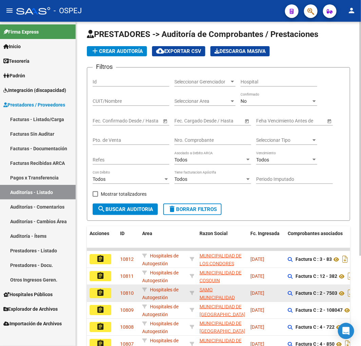
scroll to position [0, 0]
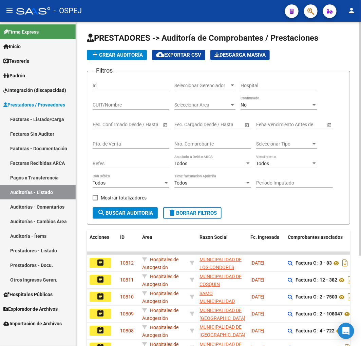
click at [129, 57] on span "add Crear Auditoría" at bounding box center [117, 55] width 52 height 6
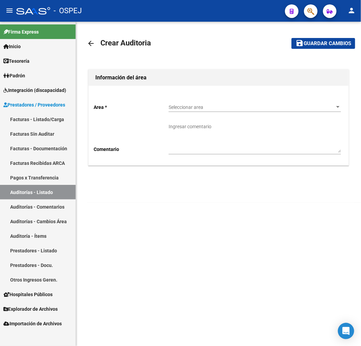
click at [179, 107] on span "Seleccionar area" at bounding box center [252, 107] width 166 height 6
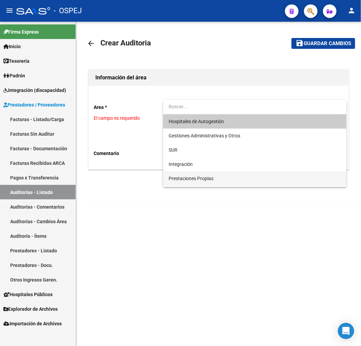
click at [201, 180] on span "Prestaciones Propias" at bounding box center [191, 178] width 45 height 5
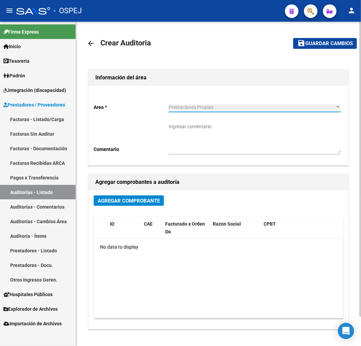
click at [130, 206] on div "Agregar Comprobante" at bounding box center [219, 203] width 250 height 16
click at [139, 198] on span "Agregar Comprobante" at bounding box center [129, 201] width 62 height 6
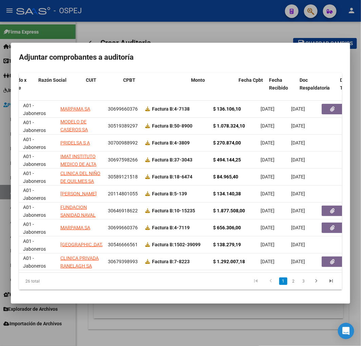
scroll to position [0, 93]
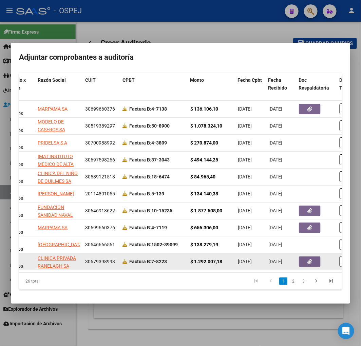
click at [307, 263] on datatable-body-cell at bounding box center [316, 261] width 41 height 17
click at [309, 259] on icon "button" at bounding box center [310, 261] width 4 height 5
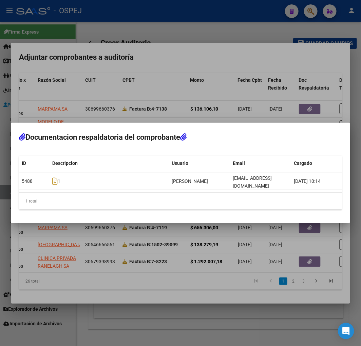
click at [219, 263] on div at bounding box center [180, 173] width 361 height 346
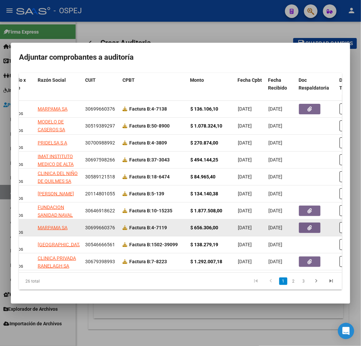
click at [310, 222] on button "button" at bounding box center [310, 227] width 22 height 11
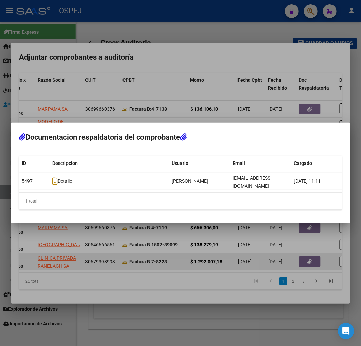
click at [253, 269] on div at bounding box center [180, 173] width 361 height 346
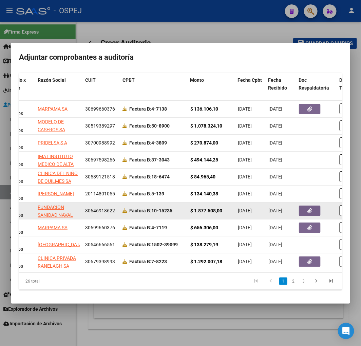
click at [311, 208] on icon "button" at bounding box center [310, 210] width 4 height 5
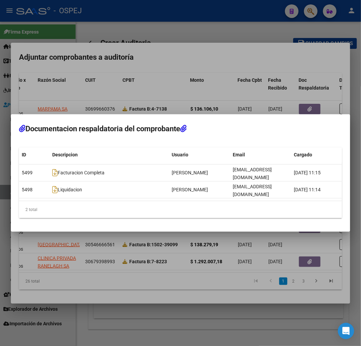
click at [216, 275] on div at bounding box center [180, 173] width 361 height 346
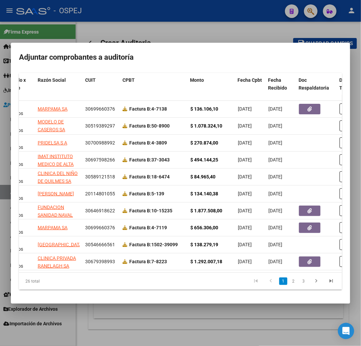
drag, startPoint x: 220, startPoint y: 275, endPoint x: 204, endPoint y: 275, distance: 15.9
click at [204, 275] on div "26 total 1 2 3" at bounding box center [180, 281] width 323 height 17
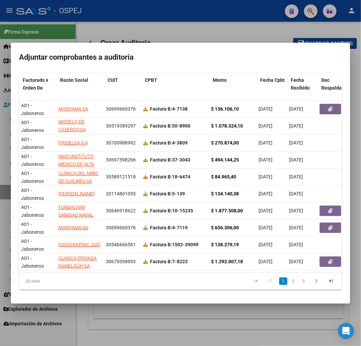
scroll to position [0, 70]
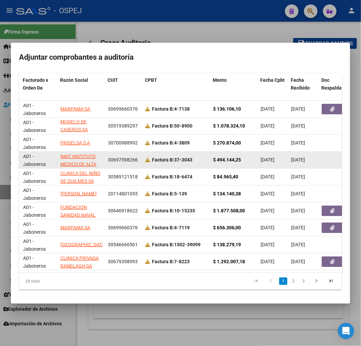
click at [150, 157] on span at bounding box center [148, 159] width 7 height 5
click at [145, 157] on icon at bounding box center [147, 159] width 5 height 5
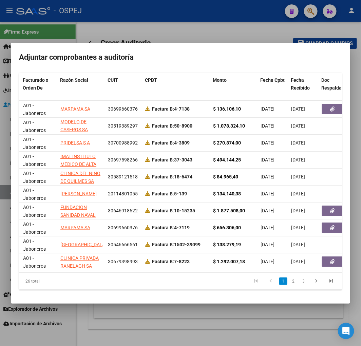
click at [275, 70] on mat-dialog-container "Adjuntar comprobantes a auditoría Filtros id CUIT / Razon Social Pto. Venta Nro…" at bounding box center [180, 173] width 339 height 261
click at [276, 77] on span "Fecha Cpbt" at bounding box center [272, 79] width 24 height 5
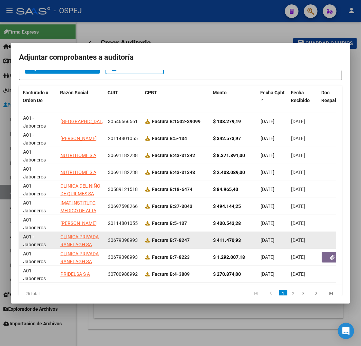
scroll to position [85, 0]
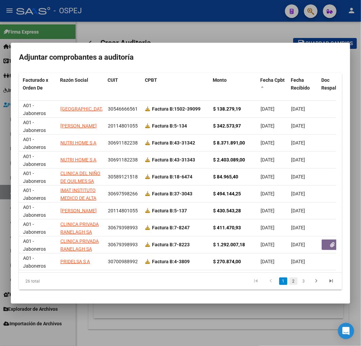
click at [289, 284] on link "2" at bounding box center [293, 280] width 8 height 7
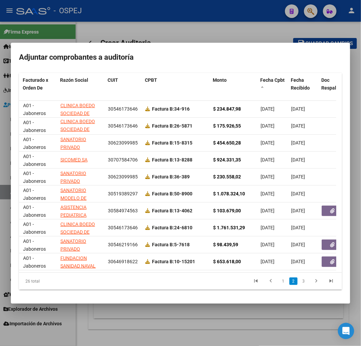
scroll to position [8, 0]
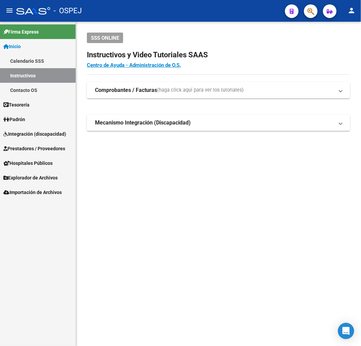
click at [39, 150] on span "Prestadores / Proveedores" at bounding box center [34, 148] width 62 height 7
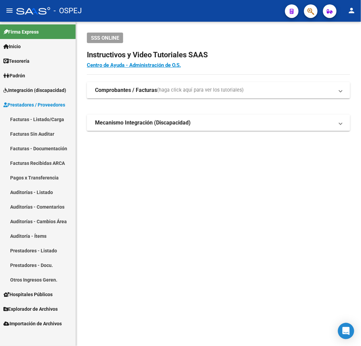
click at [42, 193] on link "Auditorías - Listado" at bounding box center [38, 192] width 76 height 15
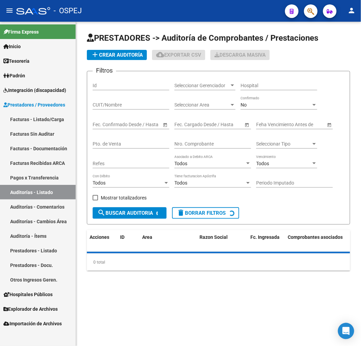
click at [126, 50] on button "add Crear Auditoría" at bounding box center [117, 55] width 60 height 10
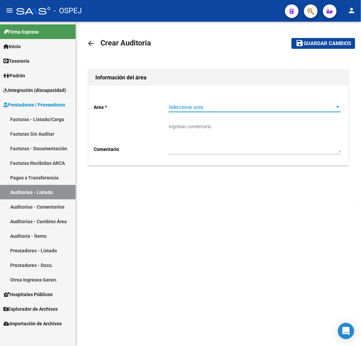
click at [206, 107] on span "Seleccionar area" at bounding box center [252, 107] width 166 height 6
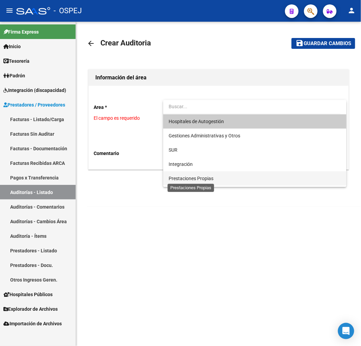
click at [191, 178] on span "Prestaciones Propias" at bounding box center [191, 178] width 45 height 5
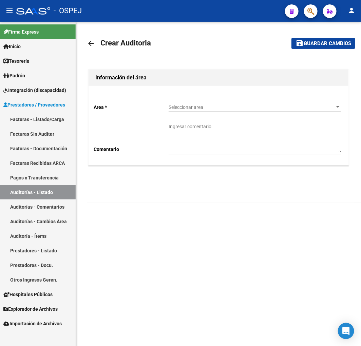
click at [183, 106] on span "Seleccionar area" at bounding box center [252, 107] width 166 height 6
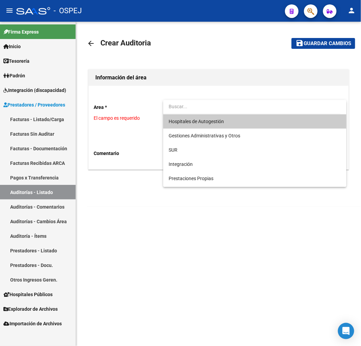
click at [184, 116] on span "Hospitales de Autogestión" at bounding box center [255, 121] width 172 height 14
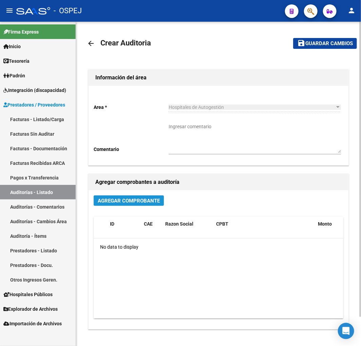
click at [134, 198] on span "Agregar Comprobante" at bounding box center [129, 200] width 62 height 6
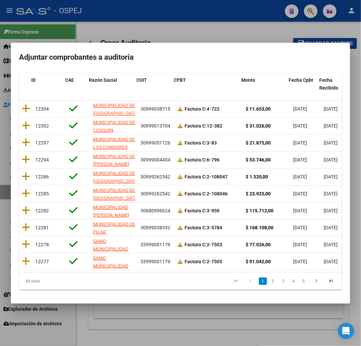
scroll to position [0, 4]
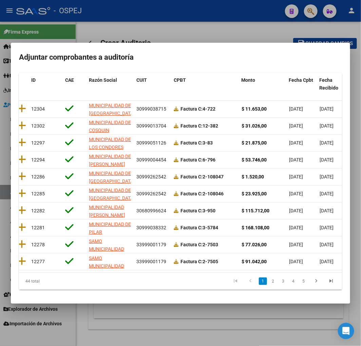
click at [117, 273] on div "44 total 1 2 3 4 5" at bounding box center [180, 281] width 323 height 17
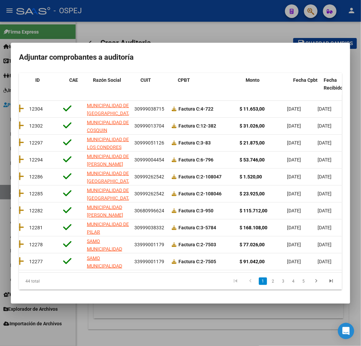
scroll to position [0, 0]
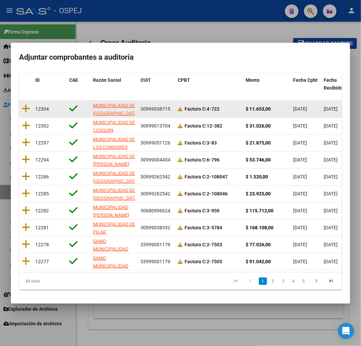
click at [179, 106] on link at bounding box center [180, 108] width 5 height 5
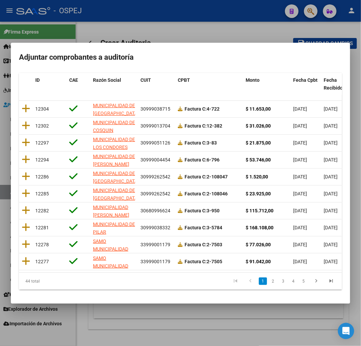
drag, startPoint x: 268, startPoint y: 33, endPoint x: 259, endPoint y: 51, distance: 20.5
click at [268, 33] on div at bounding box center [180, 173] width 361 height 346
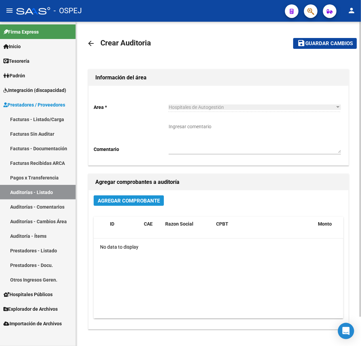
click at [152, 199] on span "Agregar Comprobante" at bounding box center [129, 201] width 62 height 6
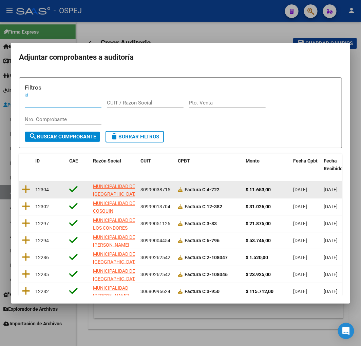
click at [31, 188] on datatable-body-cell at bounding box center [26, 189] width 14 height 17
click at [28, 187] on icon at bounding box center [26, 188] width 8 height 9
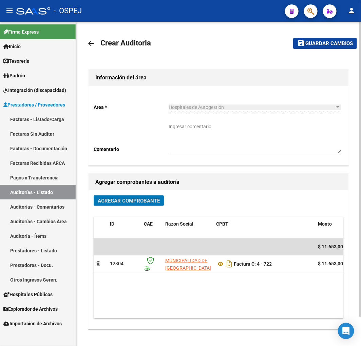
click at [326, 47] on button "save Guardar cambios" at bounding box center [325, 43] width 64 height 11
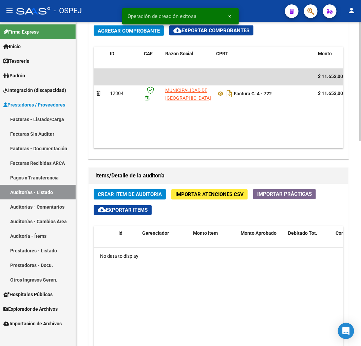
scroll to position [452, 0]
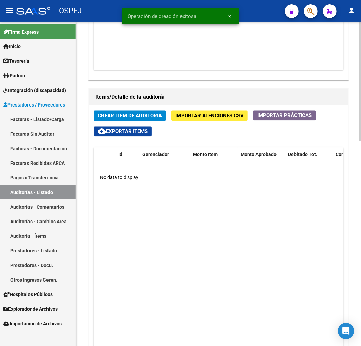
click at [150, 117] on span "Crear Item de Auditoria" at bounding box center [130, 116] width 64 height 6
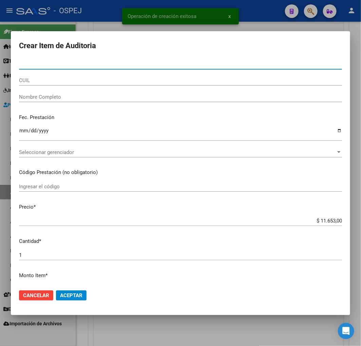
paste input "35666902"
type input "35666902"
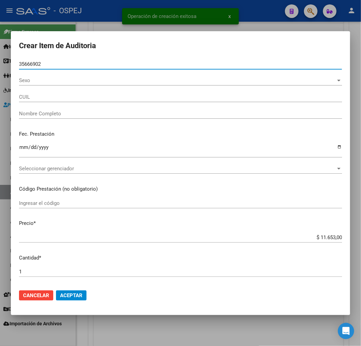
type input "23356669029"
type input "[PERSON_NAME]"
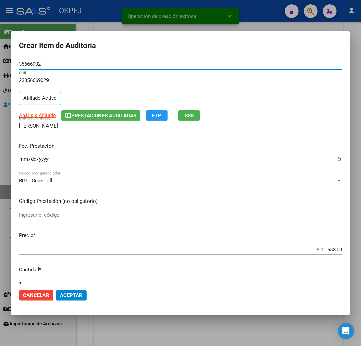
type input "35666902"
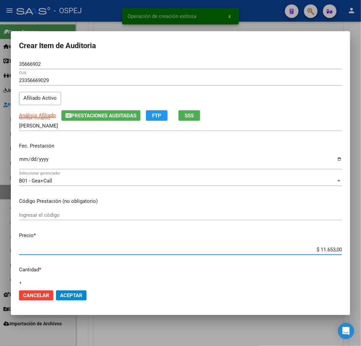
click at [326, 247] on input "$ 11.653,00" at bounding box center [180, 250] width 323 height 6
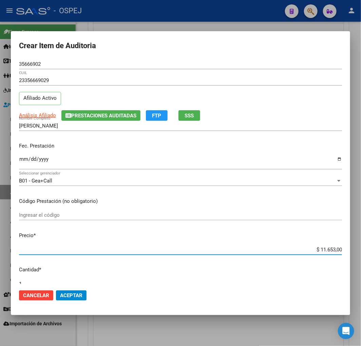
type input "$ 0,01"
type input "$ 0,15"
type input "$ 1,52"
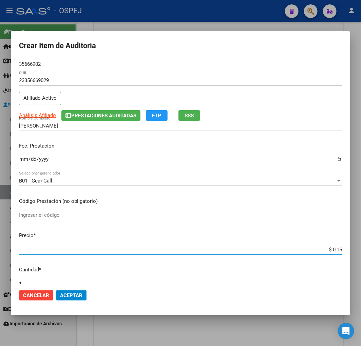
type input "$ 1,52"
type input "$ 15,20"
type input "$ 152,00"
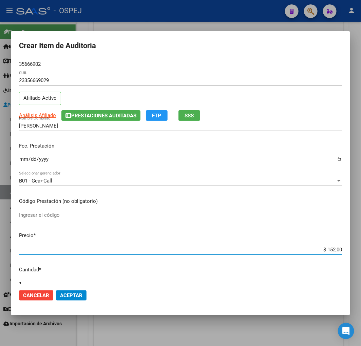
type input "$ 1.520,00"
click at [79, 294] on span "Aceptar" at bounding box center [71, 295] width 22 height 6
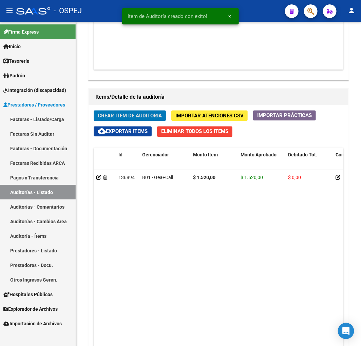
scroll to position [533, 0]
click at [140, 117] on span "Crear Item de Auditoria" at bounding box center [130, 116] width 64 height 6
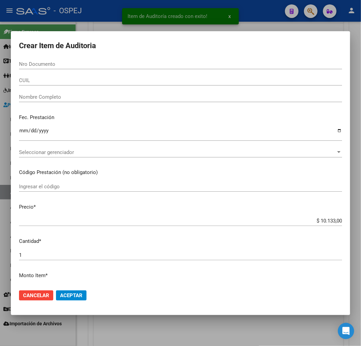
paste input "57996491"
type input "57996491"
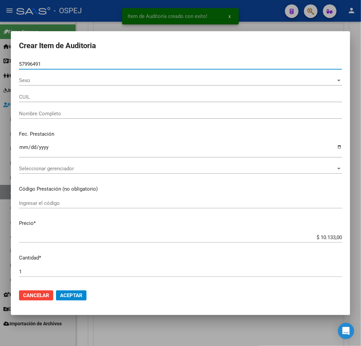
type input "20579964910"
type input "[PERSON_NAME]"
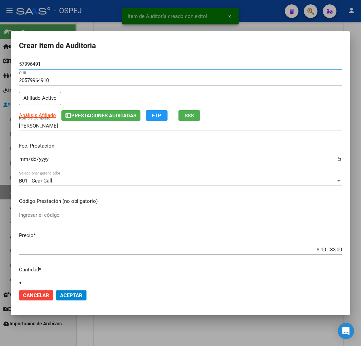
type input "57996491"
click at [320, 250] on input "$ 10.133,00" at bounding box center [180, 250] width 323 height 6
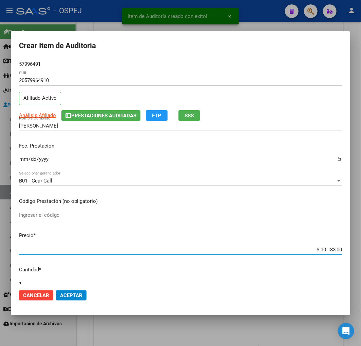
type input "$ 0,01"
type input "$ 0,12"
type input "$ 1,26"
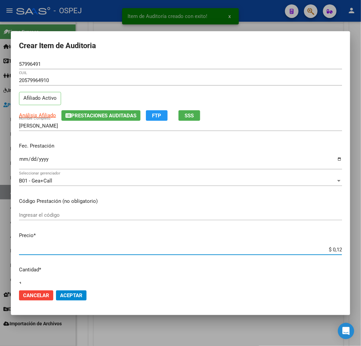
type input "$ 1,26"
type input "$ 12,67"
type input "$ 126,70"
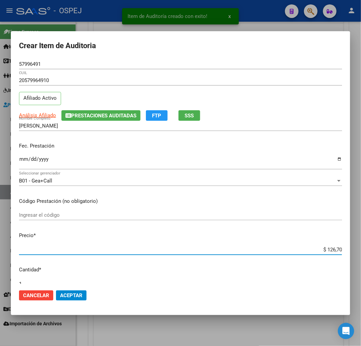
type input "$ 1.267,00"
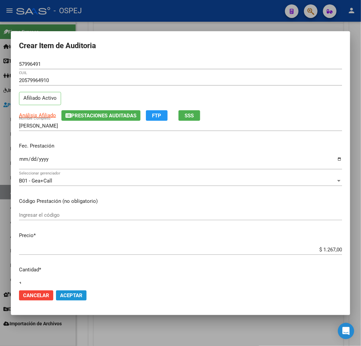
click at [78, 293] on span "Aceptar" at bounding box center [71, 295] width 22 height 6
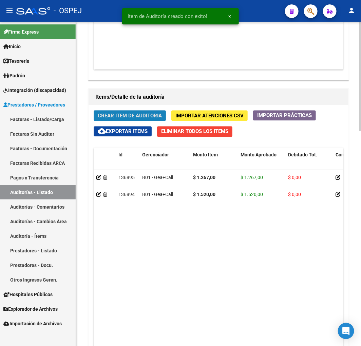
click at [158, 117] on span "Crear Item de Auditoria" at bounding box center [130, 116] width 64 height 6
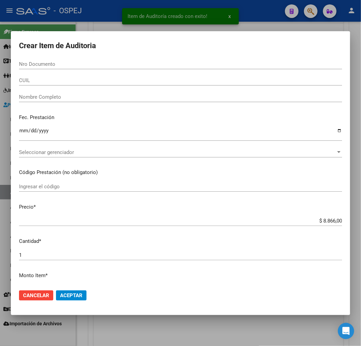
click at [103, 65] on input "Nro Documento" at bounding box center [180, 64] width 323 height 6
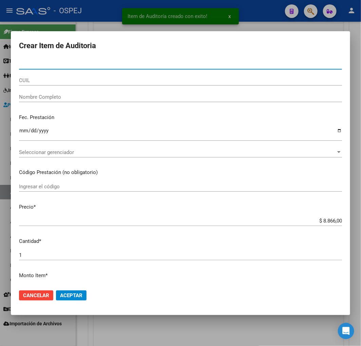
paste input "41482344"
type input "41482344"
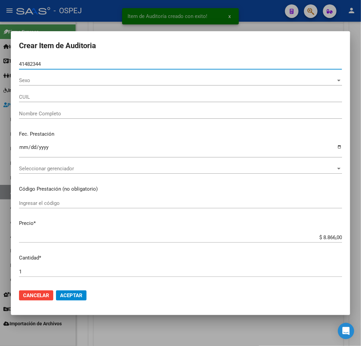
type input "27414823446"
type input "[PERSON_NAME] [PERSON_NAME]"
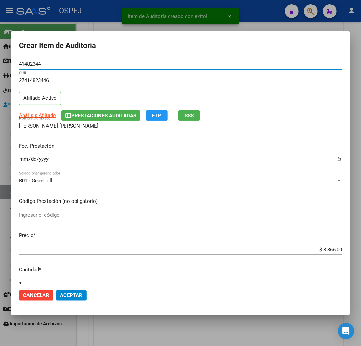
type input "41482344"
click at [322, 247] on input "$ 8.866,00" at bounding box center [180, 250] width 323 height 6
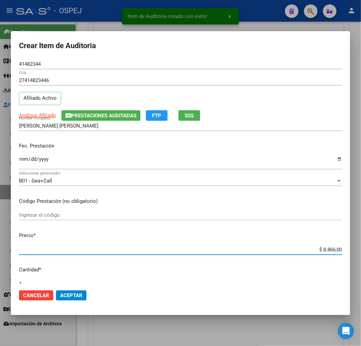
click at [322, 247] on input "$ 8.866,00" at bounding box center [180, 250] width 323 height 6
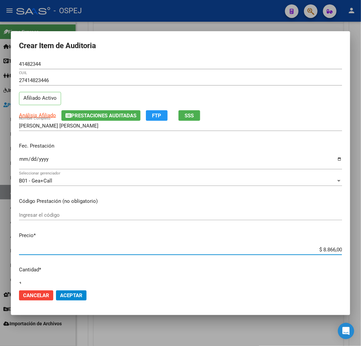
type input "$ 0,01"
type input "$ 0,15"
type input "$ 1,52"
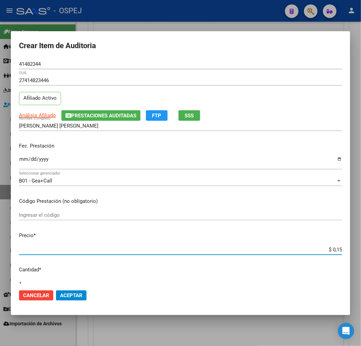
type input "$ 1,52"
type input "$ 15,20"
type input "$ 152,00"
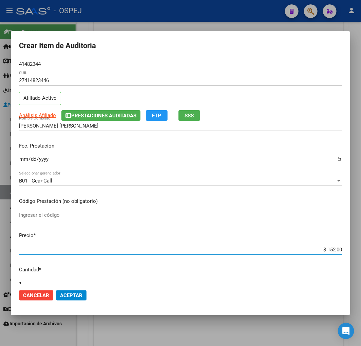
type input "$ 1.520,00"
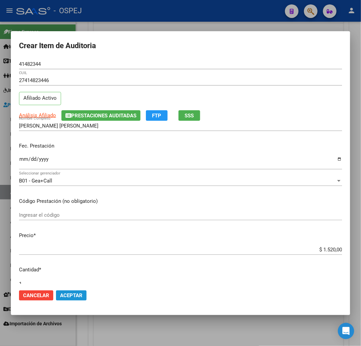
click at [75, 295] on span "Aceptar" at bounding box center [71, 295] width 22 height 6
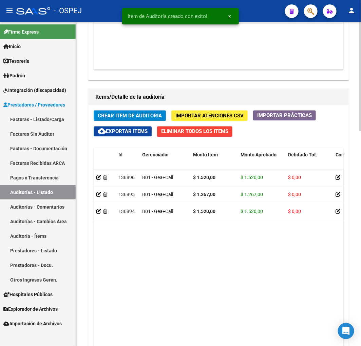
click at [123, 116] on span "Crear Item de Auditoria" at bounding box center [130, 116] width 64 height 6
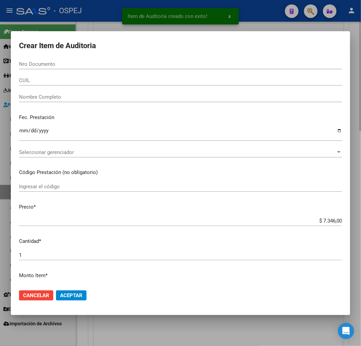
paste input "35666902"
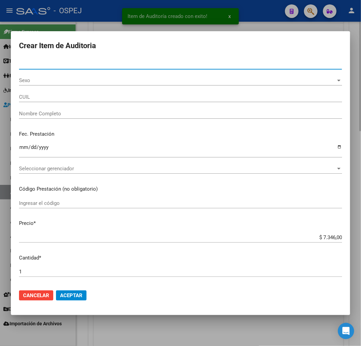
type input "35666902"
type input "23356669029"
type input "[PERSON_NAME]"
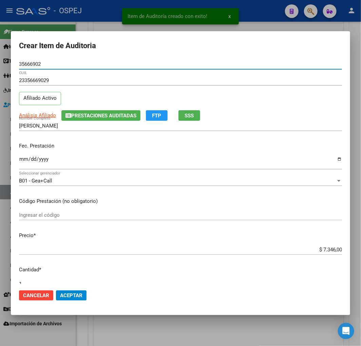
type input "35666902"
click at [77, 293] on span "Aceptar" at bounding box center [71, 295] width 22 height 6
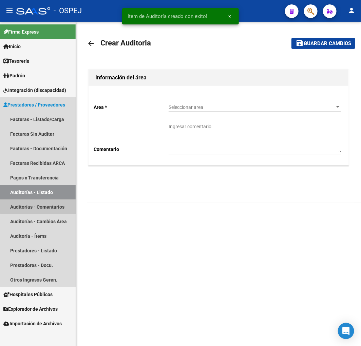
click at [45, 200] on link "Auditorías - Comentarios" at bounding box center [38, 206] width 76 height 15
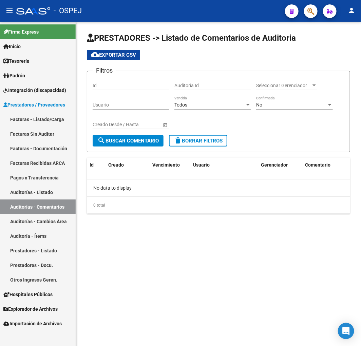
click at [36, 205] on link "Auditorías - Comentarios" at bounding box center [38, 206] width 76 height 15
click at [49, 188] on link "Auditorías - Listado" at bounding box center [38, 192] width 76 height 15
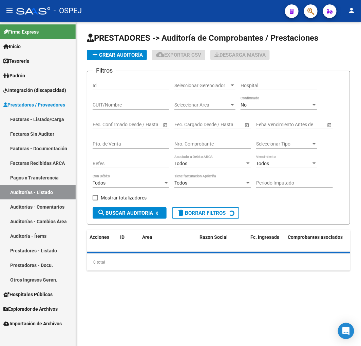
click at [122, 52] on span "add Crear Auditoría" at bounding box center [117, 55] width 52 height 6
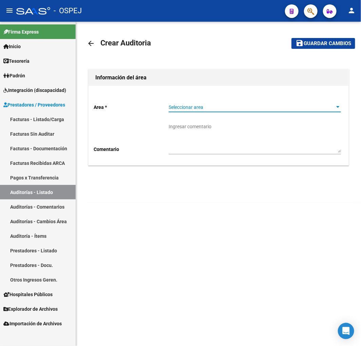
click at [224, 106] on span "Seleccionar area" at bounding box center [252, 107] width 166 height 6
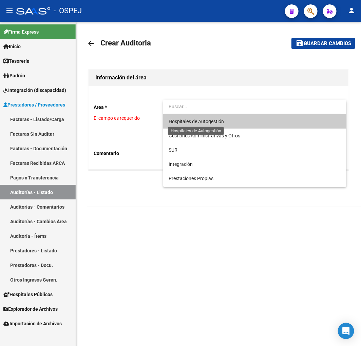
click at [201, 120] on span "Hospitales de Autogestión" at bounding box center [196, 121] width 55 height 5
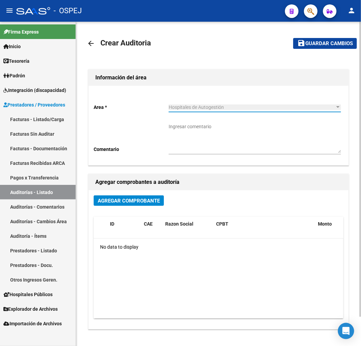
click at [134, 197] on button "Agregar Comprobante" at bounding box center [129, 200] width 70 height 11
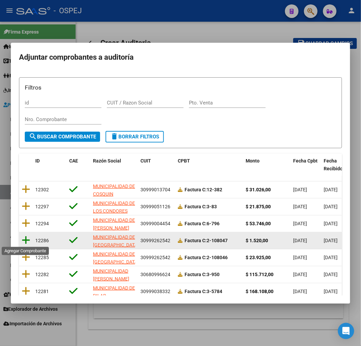
click at [27, 239] on icon at bounding box center [26, 239] width 8 height 9
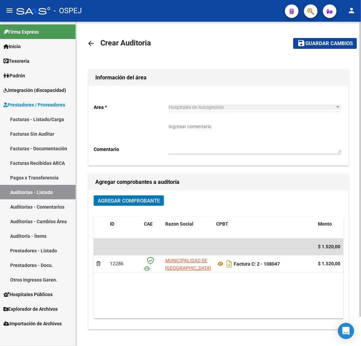
click at [316, 42] on span "Guardar cambios" at bounding box center [328, 44] width 47 height 6
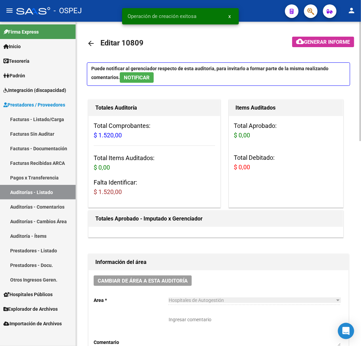
scroll to position [301, 0]
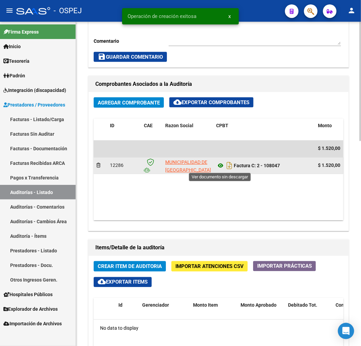
click at [220, 164] on icon at bounding box center [220, 166] width 9 height 8
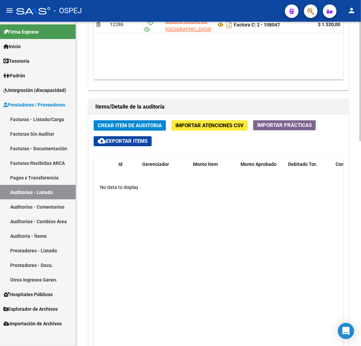
scroll to position [442, 0]
click at [144, 124] on span "Crear Item de Auditoria" at bounding box center [130, 126] width 64 height 6
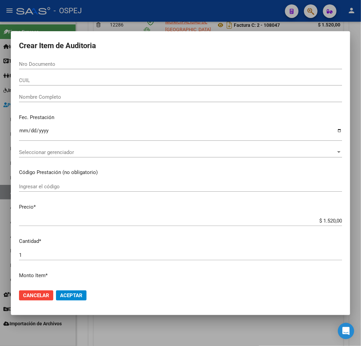
paste input "29128570"
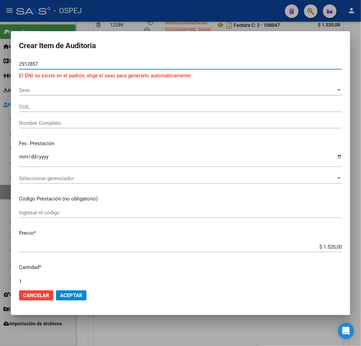
type input "29128576"
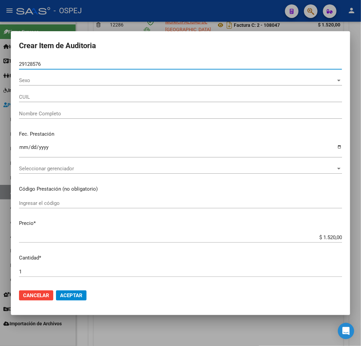
type input "27291285762"
type input "[PERSON_NAME] [PERSON_NAME]"
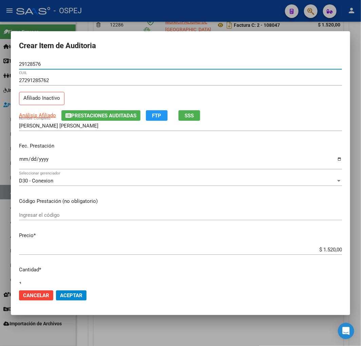
type input "29128576"
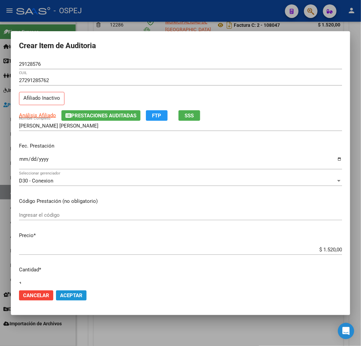
click at [75, 297] on span "Aceptar" at bounding box center [71, 295] width 22 height 6
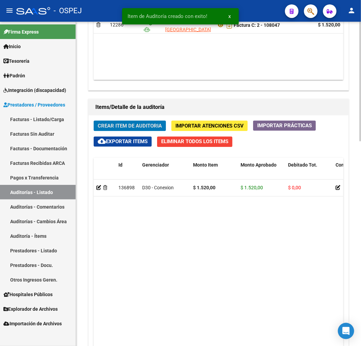
scroll to position [523, 0]
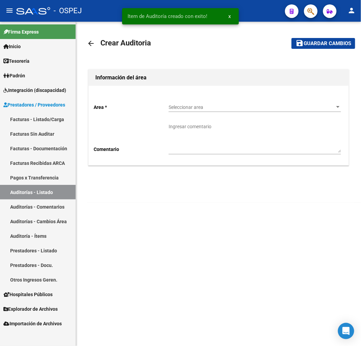
click at [200, 104] on div "Seleccionar area Seleccionar area" at bounding box center [255, 105] width 172 height 14
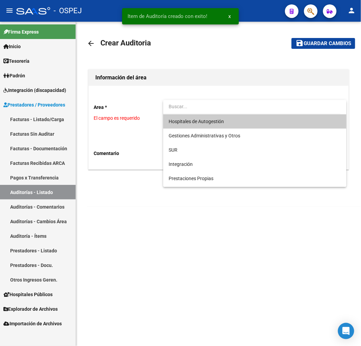
click at [208, 120] on span "Hospitales de Autogestión" at bounding box center [196, 121] width 55 height 5
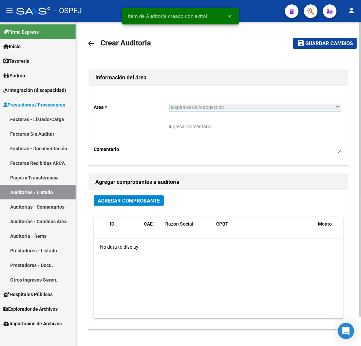
click at [132, 195] on button "Agregar Comprobante" at bounding box center [129, 200] width 70 height 11
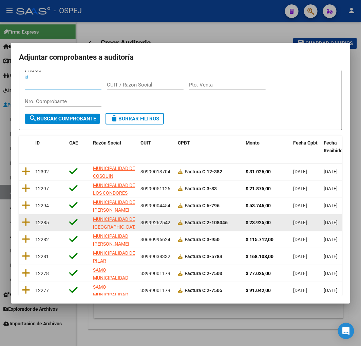
scroll to position [38, 0]
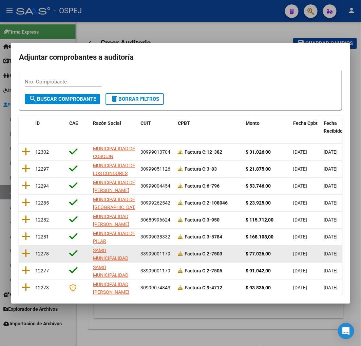
drag, startPoint x: 21, startPoint y: 253, endPoint x: 35, endPoint y: 251, distance: 14.1
click at [21, 253] on datatable-body-cell at bounding box center [26, 254] width 14 height 17
click at [26, 252] on icon at bounding box center [26, 253] width 8 height 9
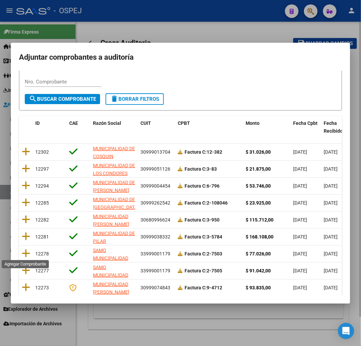
scroll to position [0, 0]
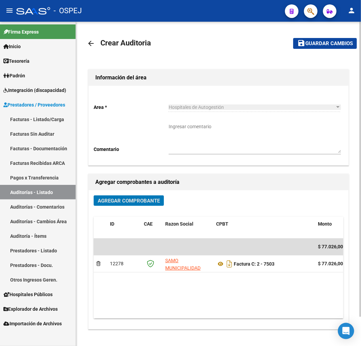
click at [314, 42] on span "Guardar cambios" at bounding box center [328, 44] width 47 height 6
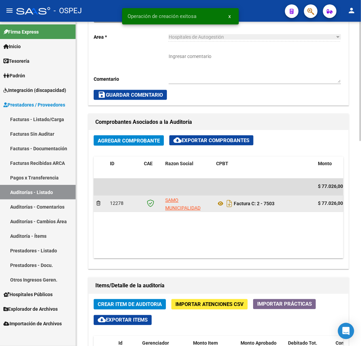
scroll to position [377, 0]
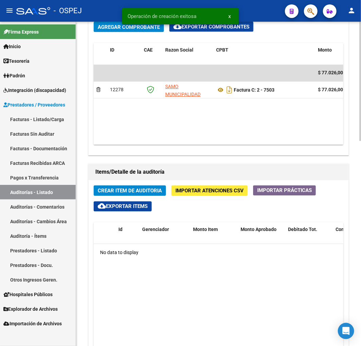
click at [141, 193] on span "Crear Item de Auditoria" at bounding box center [130, 191] width 64 height 6
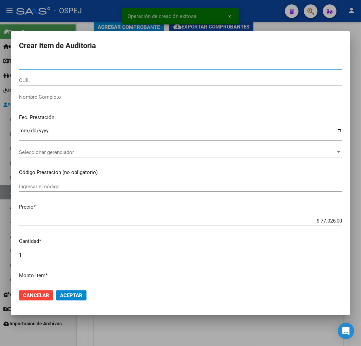
type input "53825834"
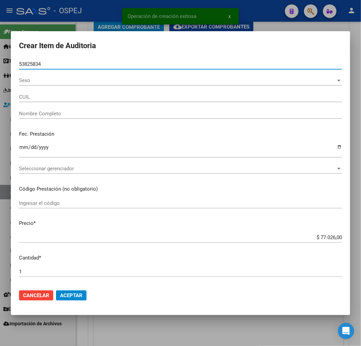
type input "27538258348"
type input "[PERSON_NAME]"
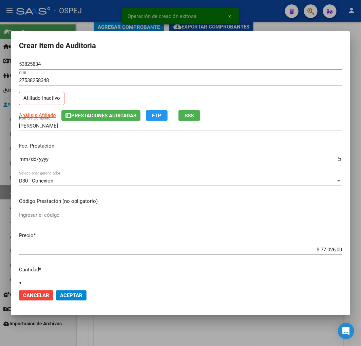
type input "53825834"
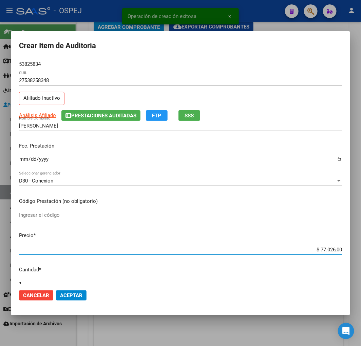
click at [325, 250] on input "$ 77.026,00" at bounding box center [180, 250] width 323 height 6
type input "$ 0,07"
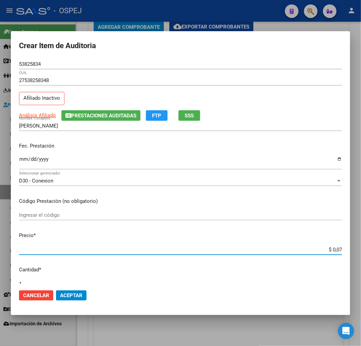
type input "$ 0,72"
type input "$ 7,24"
type input "$ 72,44"
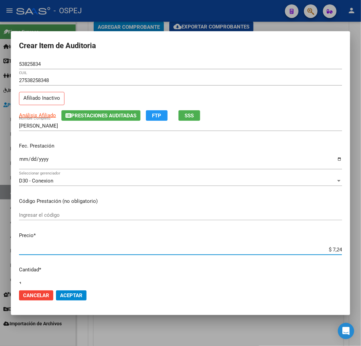
type input "$ 72,44"
type input "$ 724,40"
type input "$ 7.244,00"
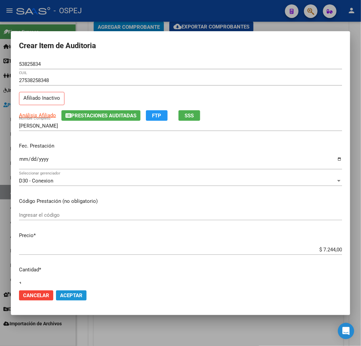
click at [71, 294] on span "Aceptar" at bounding box center [71, 295] width 22 height 6
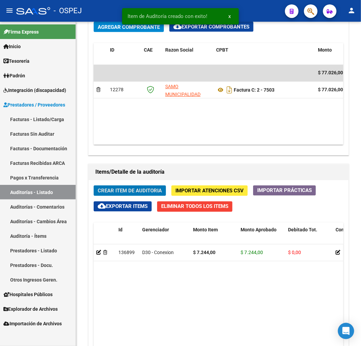
scroll to position [458, 0]
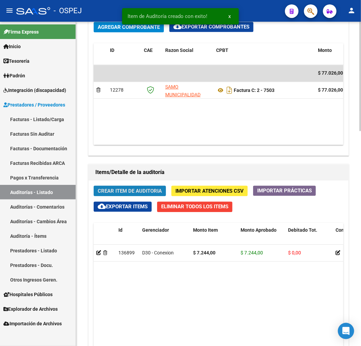
click at [147, 187] on button "Crear Item de Auditoria" at bounding box center [130, 190] width 72 height 11
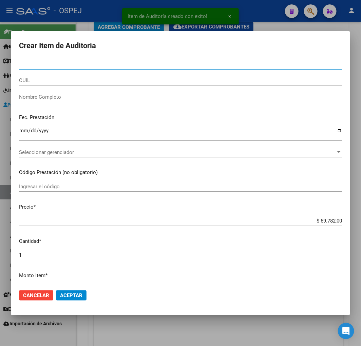
type input "17895653"
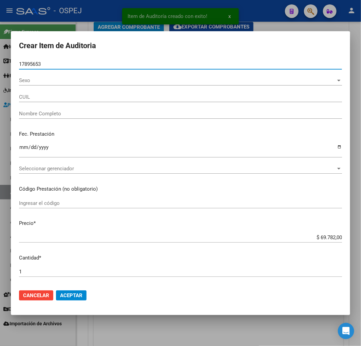
type input "20178956532"
type input "[PERSON_NAME]"
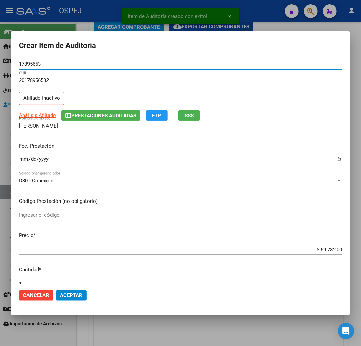
type input "17895653"
click at [323, 252] on input "$ 69.782,00" at bounding box center [180, 250] width 323 height 6
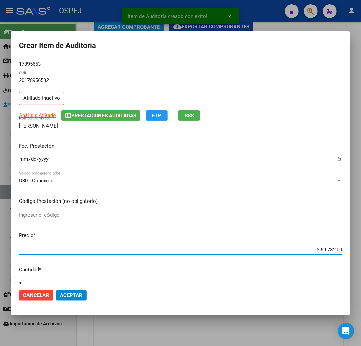
type input "$ 0,08"
type input "$ 0,89"
type input "$ 8,93"
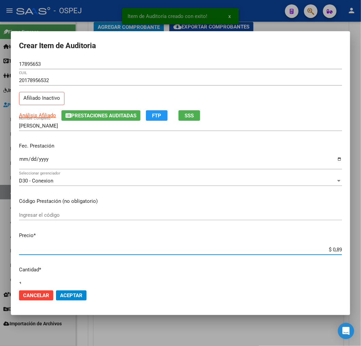
type input "$ 8,93"
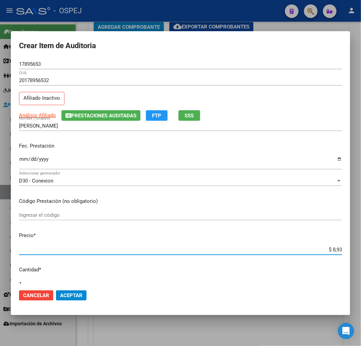
type input "$ 89,34"
type input "$ 893,40"
type input "$ 8.934,00"
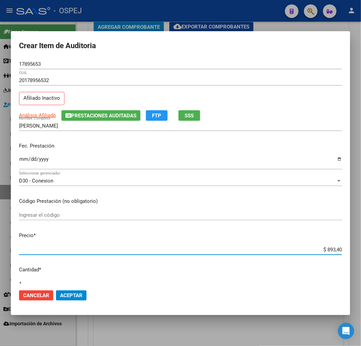
type input "$ 8.934,00"
click at [81, 291] on button "Aceptar" at bounding box center [71, 295] width 31 height 10
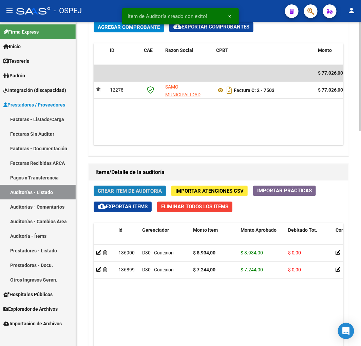
click at [130, 192] on span "Crear Item de Auditoria" at bounding box center [130, 191] width 64 height 6
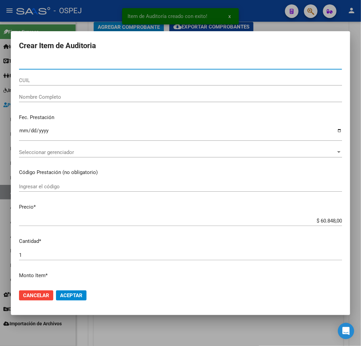
type input "22849751"
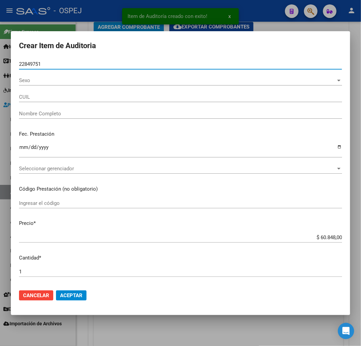
type input "27228497512"
type input "[PERSON_NAME]"
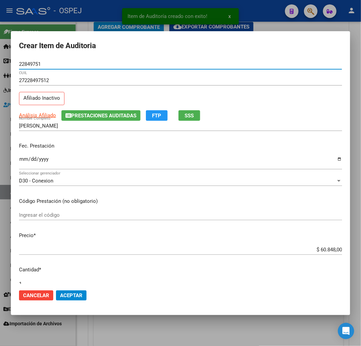
type input "22849751"
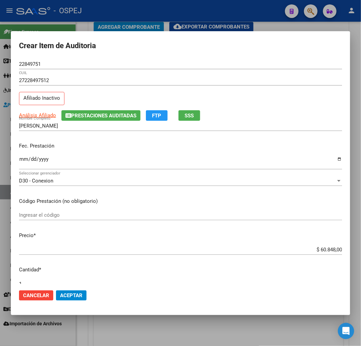
drag, startPoint x: 42, startPoint y: 297, endPoint x: 61, endPoint y: 285, distance: 22.1
click at [42, 297] on span "Cancelar" at bounding box center [36, 295] width 26 height 6
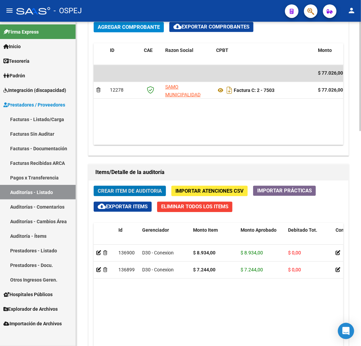
click at [125, 189] on span "Crear Item de Auditoria" at bounding box center [130, 191] width 64 height 6
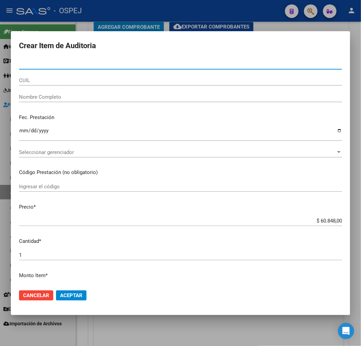
click at [62, 81] on input "CUIL" at bounding box center [180, 80] width 323 height 6
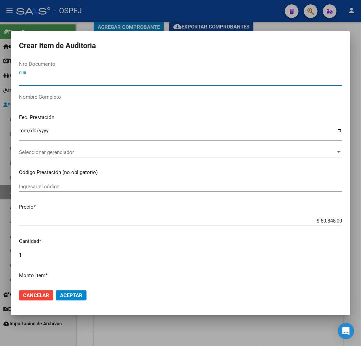
paste input "27427757094"
type input "27427757094"
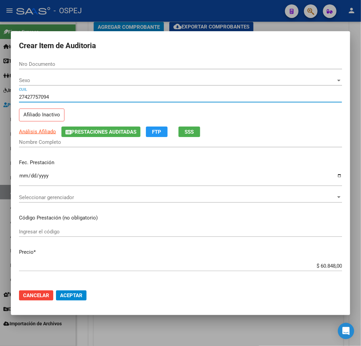
type input "42775709"
type input "[PERSON_NAME]"
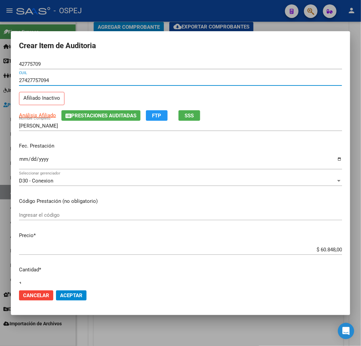
type input "27427757094"
click at [319, 251] on input "$ 60.848,00" at bounding box center [180, 250] width 323 height 6
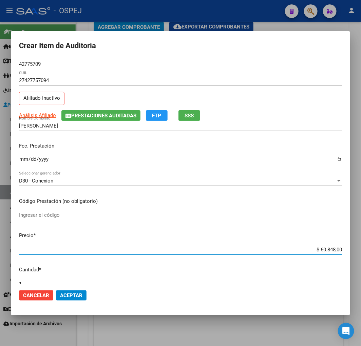
type input "$ 0,08"
type input "$ 0,89"
type input "$ 8,93"
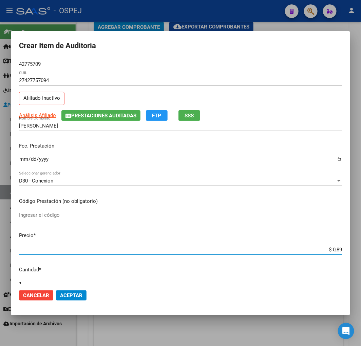
type input "$ 8,93"
type input "$ 89,34"
type input "$ 893,40"
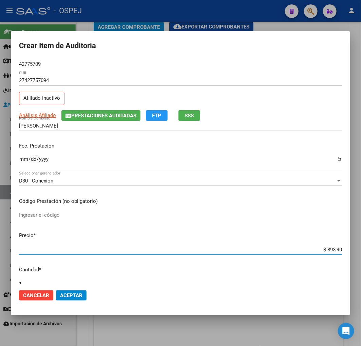
type input "$ 8.934,00"
click at [76, 298] on button "Aceptar" at bounding box center [71, 295] width 31 height 10
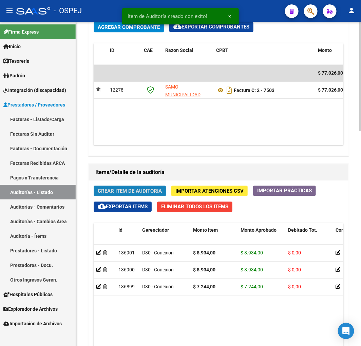
click at [148, 189] on span "Crear Item de Auditoria" at bounding box center [130, 191] width 64 height 6
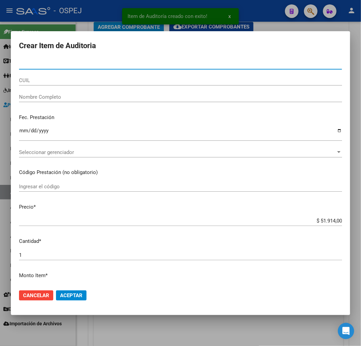
type input "31445281"
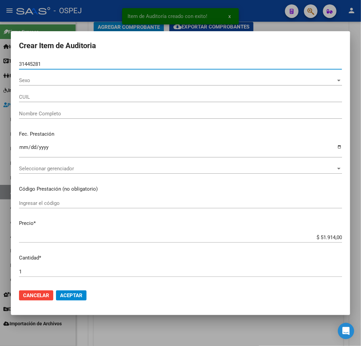
type input "27314452815"
type input "[PERSON_NAME]"
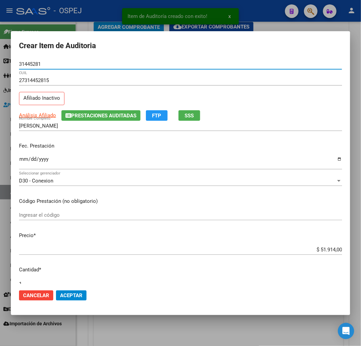
type input "31445281"
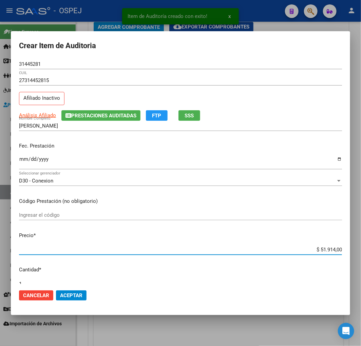
click at [323, 249] on input "$ 51.914,00" at bounding box center [180, 250] width 323 height 6
type input "$ 0,08"
type input "$ 0,89"
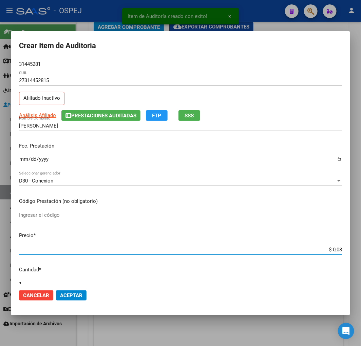
type input "$ 0,89"
type input "$ 8,93"
type input "$ 89,34"
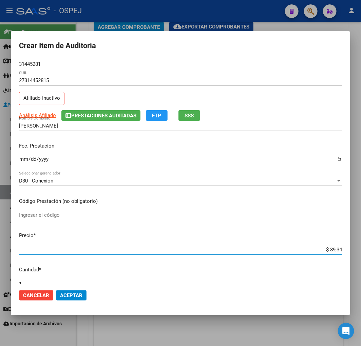
type input "$ 893,40"
type input "$ 8.934,00"
click at [72, 290] on button "Aceptar" at bounding box center [71, 295] width 31 height 10
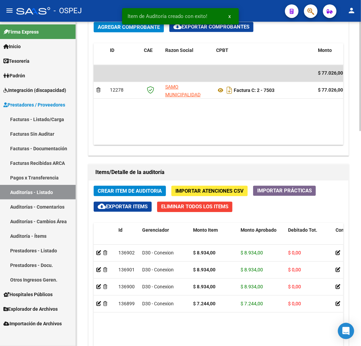
click at [123, 192] on span "Crear Item de Auditoria" at bounding box center [130, 191] width 64 height 6
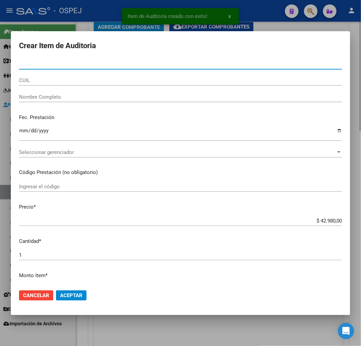
type input "43515624"
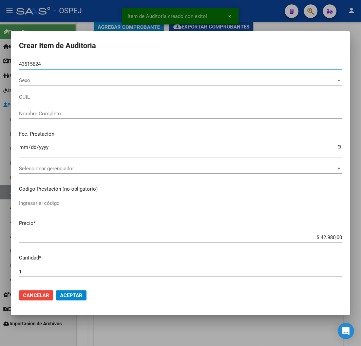
type input "27435156245"
type input "[PERSON_NAME] [PERSON_NAME]"
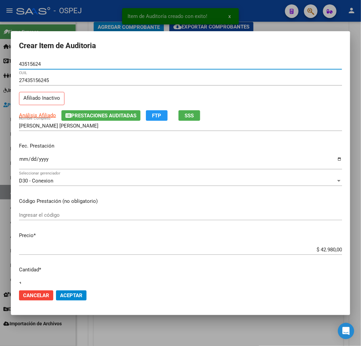
type input "43515624"
click at [319, 250] on input "$ 42.980,00" at bounding box center [180, 250] width 323 height 6
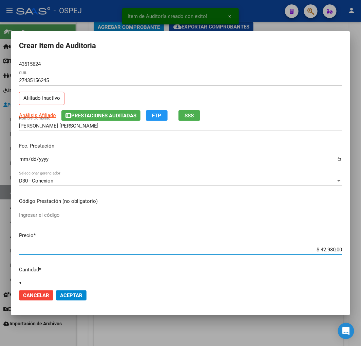
type input "$ 0,07"
type input "$ 0,72"
type input "$ 7,24"
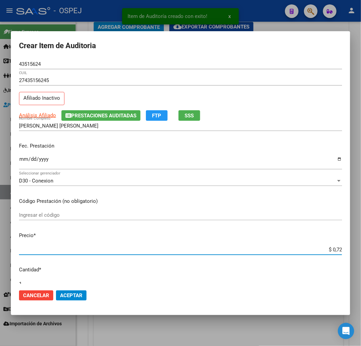
type input "$ 7,24"
type input "$ 72,44"
type input "$ 724,40"
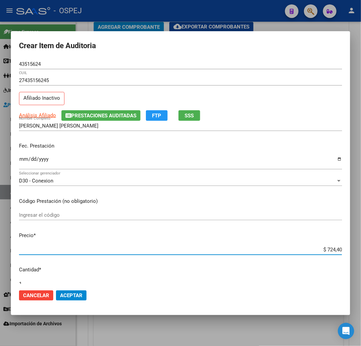
type input "$ 7.244,00"
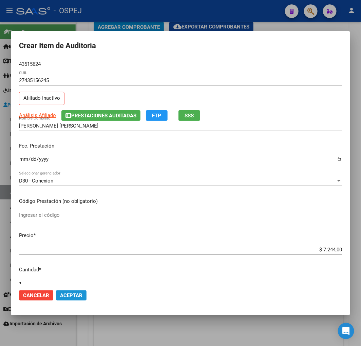
click at [73, 296] on span "Aceptar" at bounding box center [71, 295] width 22 height 6
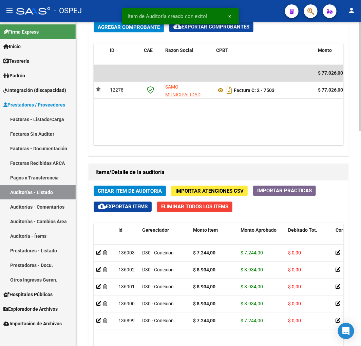
click at [118, 192] on span "Crear Item de Auditoria" at bounding box center [130, 191] width 64 height 6
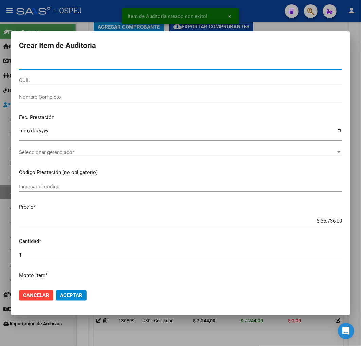
type input "22849751"
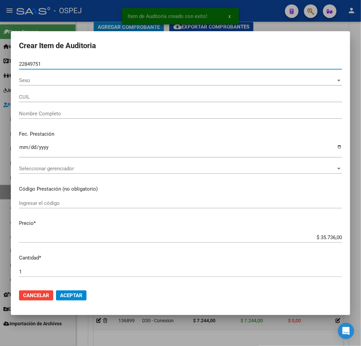
type input "27228497512"
type input "[PERSON_NAME]"
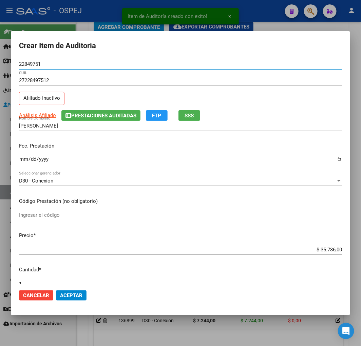
type input "22849751"
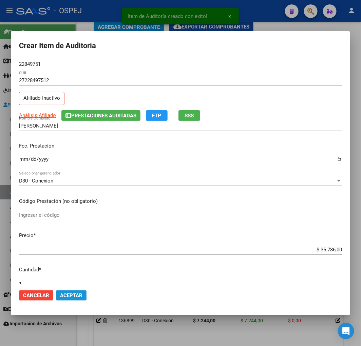
click at [81, 292] on span "Aceptar" at bounding box center [71, 295] width 22 height 6
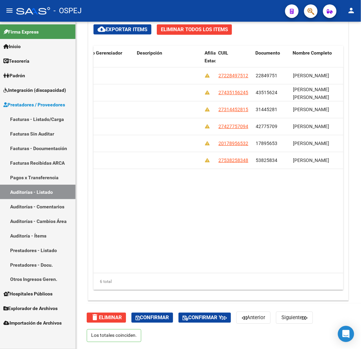
scroll to position [636, 0]
click at [33, 192] on link "Auditorías - Listado" at bounding box center [38, 192] width 76 height 15
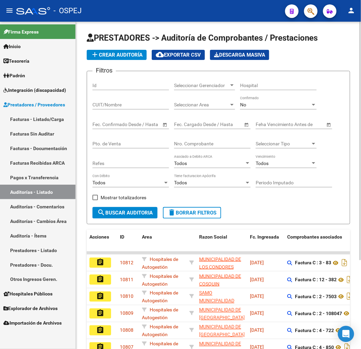
click at [201, 144] on input "Nro. Comprobante" at bounding box center [212, 144] width 77 height 6
click at [258, 106] on div "No" at bounding box center [275, 105] width 71 height 6
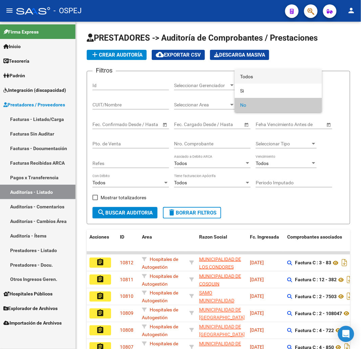
click at [255, 83] on span "Todos" at bounding box center [278, 77] width 77 height 14
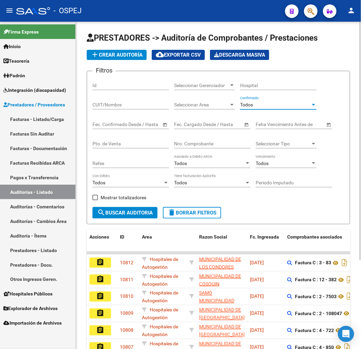
click at [124, 104] on input "CUIT/Nombre" at bounding box center [131, 105] width 77 height 6
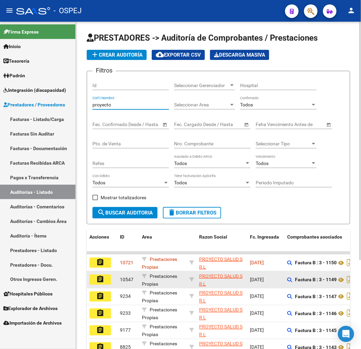
type input "proyecto"
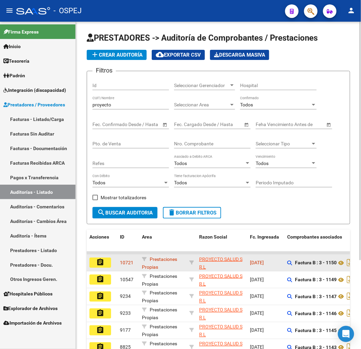
click at [107, 267] on button "assignment" at bounding box center [101, 263] width 22 height 10
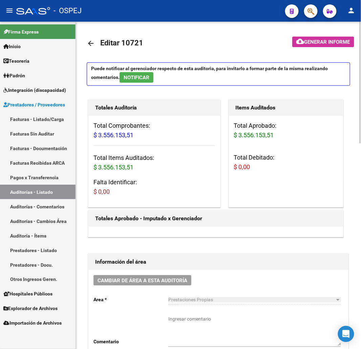
scroll to position [226, 0]
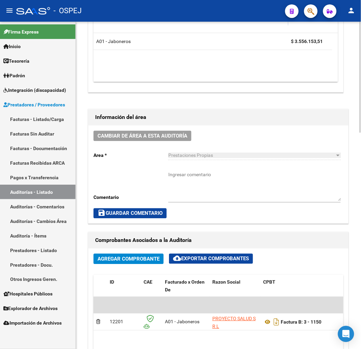
click at [231, 193] on textarea "Ingresar comentario" at bounding box center [255, 187] width 173 height 30
type textarea "sin debitos"
click at [116, 212] on span "save Guardar Comentario" at bounding box center [130, 214] width 65 height 6
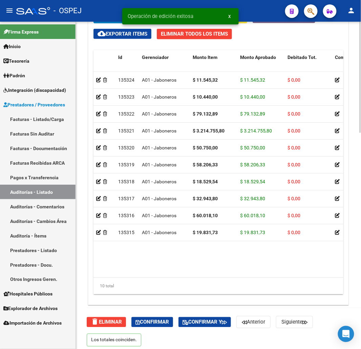
scroll to position [635, 0]
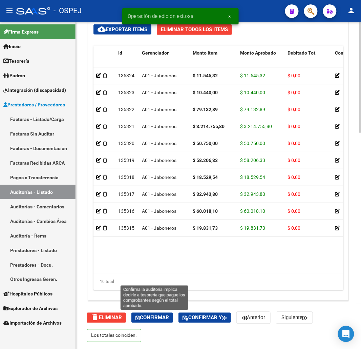
click at [154, 314] on button "Confirmar" at bounding box center [153, 318] width 42 height 10
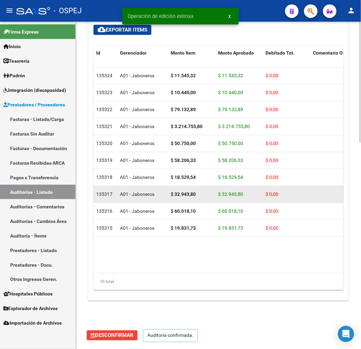
scroll to position [560, 0]
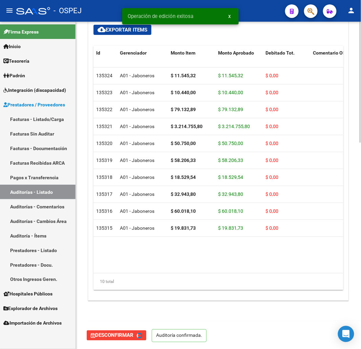
type input "202509"
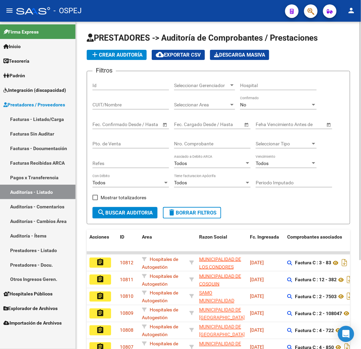
click at [195, 143] on input "Nro. Comprobante" at bounding box center [212, 144] width 77 height 6
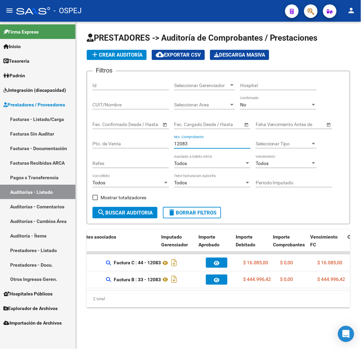
scroll to position [0, 226]
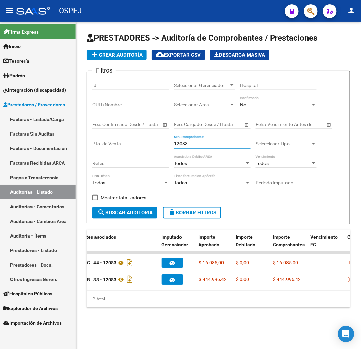
click at [184, 143] on input "12083" at bounding box center [212, 144] width 77 height 6
click at [182, 144] on input "12083" at bounding box center [212, 144] width 77 height 6
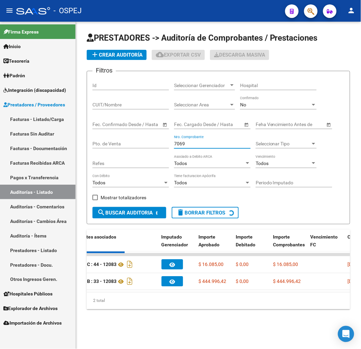
scroll to position [0, 0]
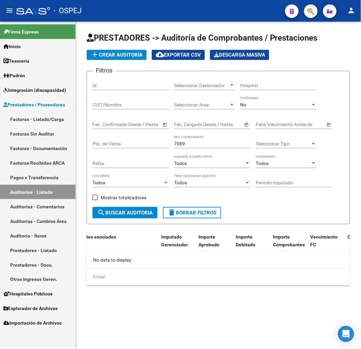
click at [270, 99] on div "No Confirmado" at bounding box center [278, 103] width 77 height 14
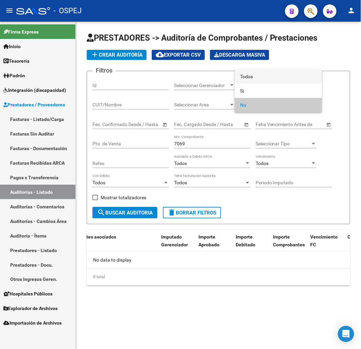
click at [269, 81] on span "Todos" at bounding box center [278, 77] width 77 height 14
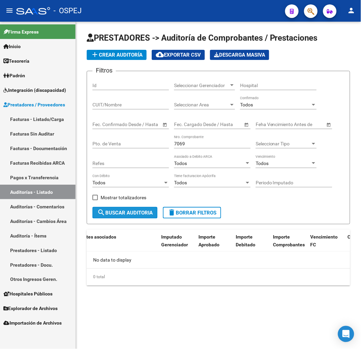
click at [147, 214] on span "search Buscar Auditoria" at bounding box center [125, 213] width 56 height 6
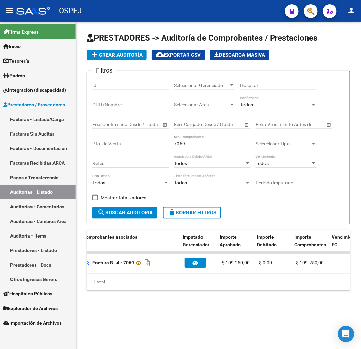
scroll to position [0, 204]
click at [182, 143] on input "7069" at bounding box center [212, 144] width 77 height 6
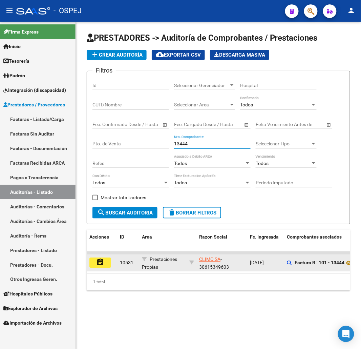
type input "13444"
click at [101, 262] on mat-icon "assignment" at bounding box center [100, 262] width 8 height 8
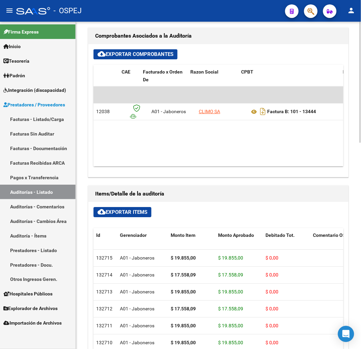
scroll to position [0, 218]
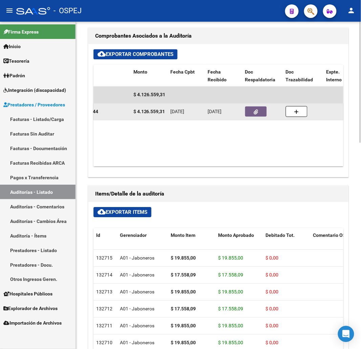
click at [260, 115] on button "button" at bounding box center [257, 111] width 22 height 10
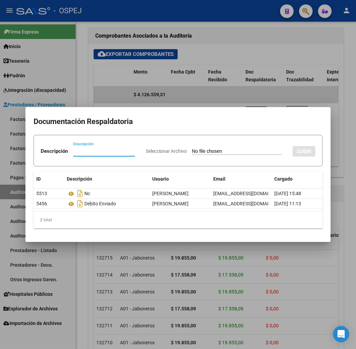
click at [246, 47] on div at bounding box center [178, 174] width 356 height 349
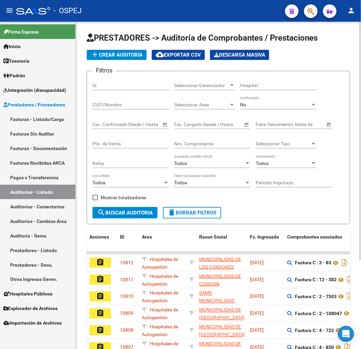
click at [184, 145] on input "Nro. Comprobante" at bounding box center [212, 144] width 77 height 6
type input "9050"
click at [262, 108] on div "No" at bounding box center [275, 105] width 71 height 6
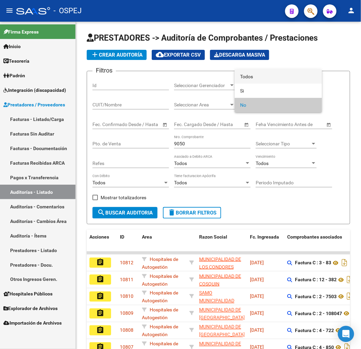
click at [268, 78] on span "Todos" at bounding box center [278, 77] width 77 height 14
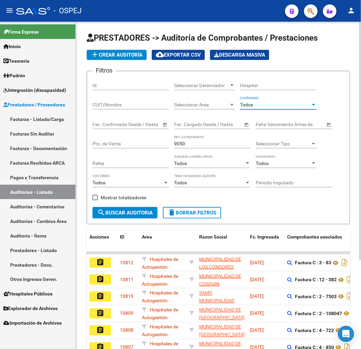
click at [136, 216] on button "search Buscar Auditoria" at bounding box center [125, 213] width 65 height 12
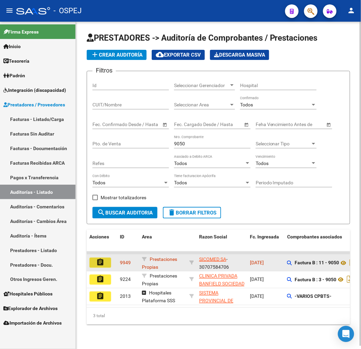
click at [103, 267] on mat-icon "assignment" at bounding box center [100, 262] width 8 height 8
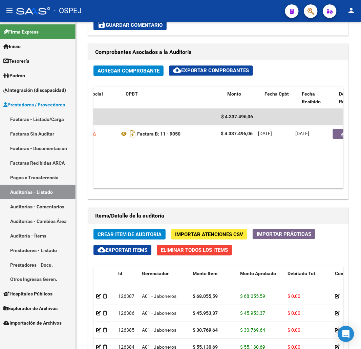
scroll to position [0, 199]
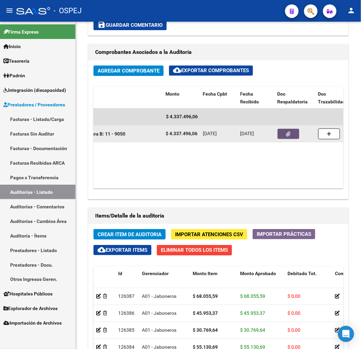
click at [293, 133] on button "button" at bounding box center [289, 134] width 22 height 10
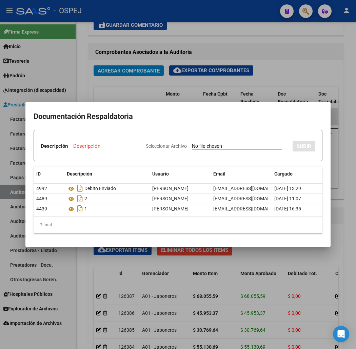
type input "C:\fakepath\30707584706_08_0011_00004633.pdf"
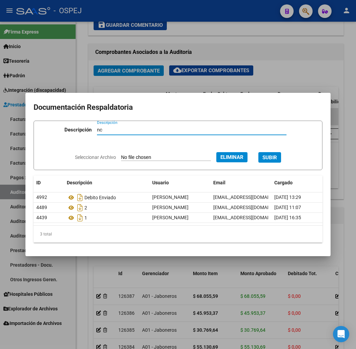
type input "nc"
click at [280, 162] on button "SUBIR" at bounding box center [269, 157] width 23 height 11
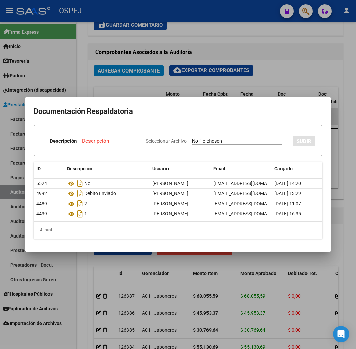
drag, startPoint x: 259, startPoint y: 294, endPoint x: 252, endPoint y: 281, distance: 14.4
click at [259, 294] on div at bounding box center [178, 174] width 356 height 349
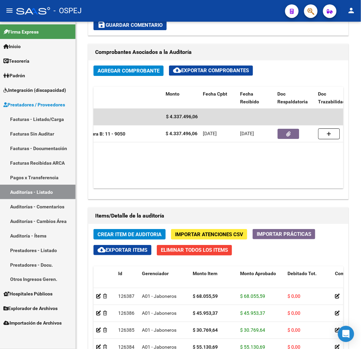
click at [31, 192] on link "Auditorías - Listado" at bounding box center [38, 192] width 76 height 15
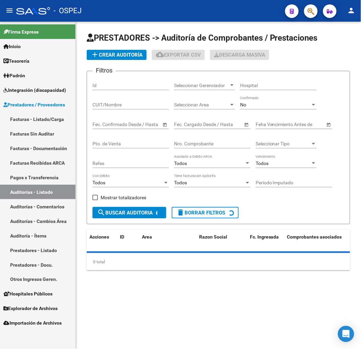
click at [273, 99] on div "No Confirmado" at bounding box center [278, 103] width 77 height 14
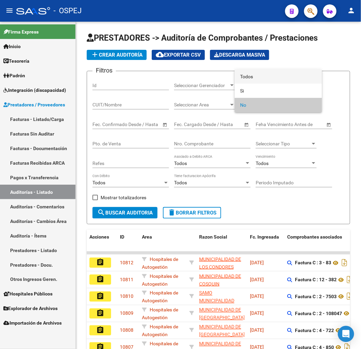
click at [271, 77] on span "Todos" at bounding box center [278, 77] width 77 height 14
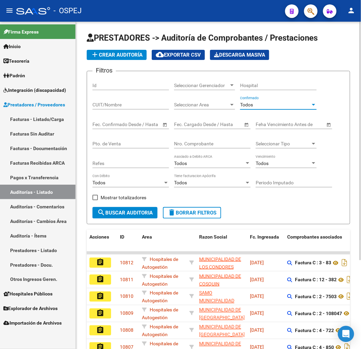
click at [199, 147] on input "Nro. Comprobante" at bounding box center [212, 144] width 77 height 6
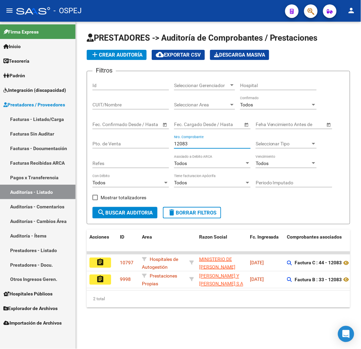
click at [62, 189] on link "Auditorías - Listado" at bounding box center [38, 192] width 76 height 15
click at [176, 143] on input "12083" at bounding box center [212, 144] width 77 height 6
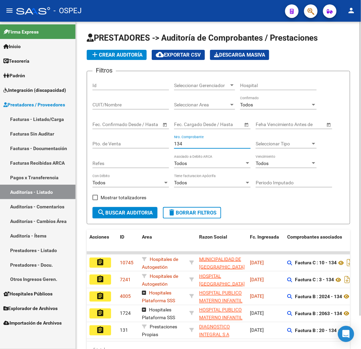
type input "134"
click at [110, 53] on span "add Crear Auditoría" at bounding box center [117, 55] width 52 height 6
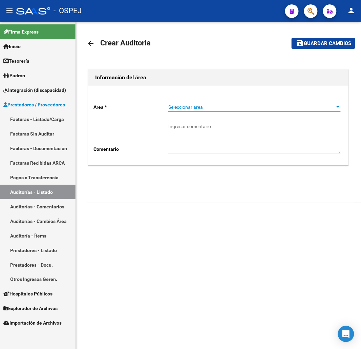
click at [212, 107] on span "Seleccionar area" at bounding box center [252, 107] width 166 height 6
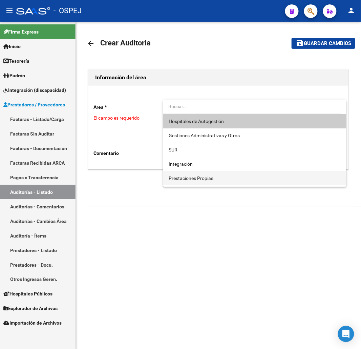
click at [209, 181] on span "Prestaciones Propias" at bounding box center [255, 178] width 173 height 14
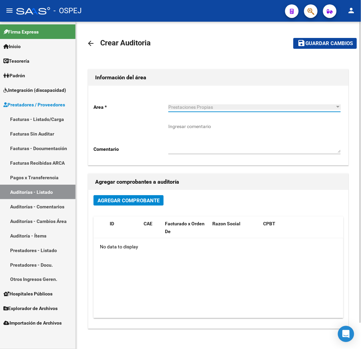
click at [146, 199] on span "Agregar Comprobante" at bounding box center [129, 201] width 62 height 6
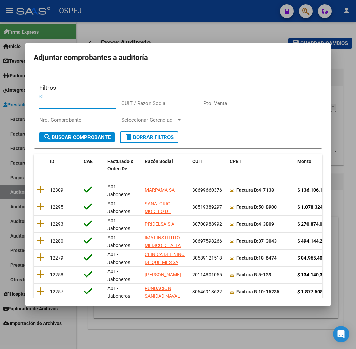
click at [39, 120] on input "Nro. Comprobante" at bounding box center [77, 120] width 77 height 6
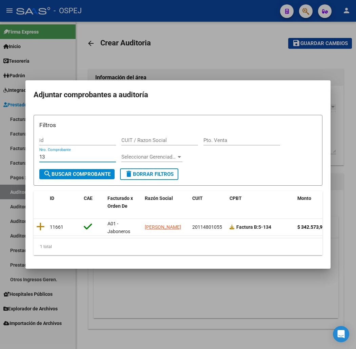
type input "133"
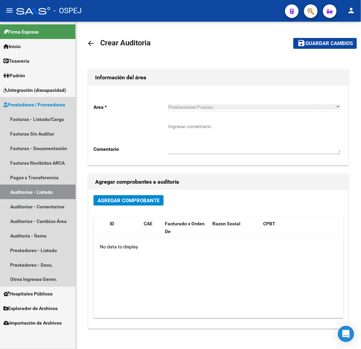
click at [58, 198] on link "Auditorías - Listado" at bounding box center [38, 192] width 76 height 15
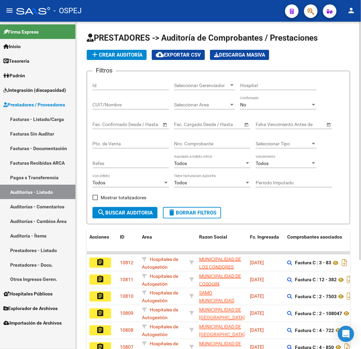
click at [269, 105] on div "No" at bounding box center [275, 105] width 71 height 6
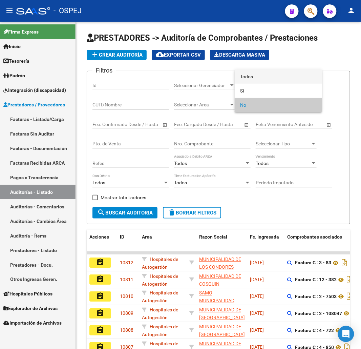
click at [268, 82] on span "Todos" at bounding box center [278, 77] width 77 height 14
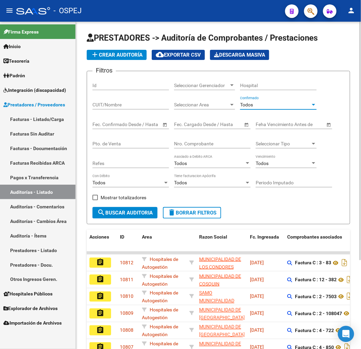
click at [212, 144] on input "Nro. Comprobante" at bounding box center [212, 144] width 77 height 6
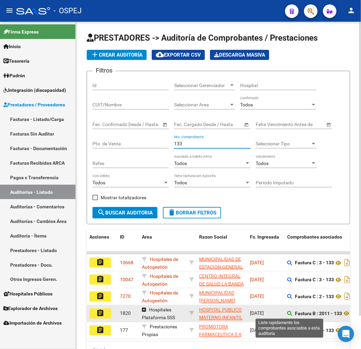
scroll to position [37, 0]
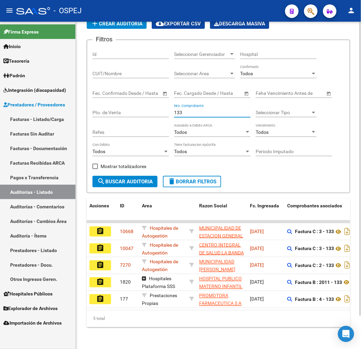
type input "133"
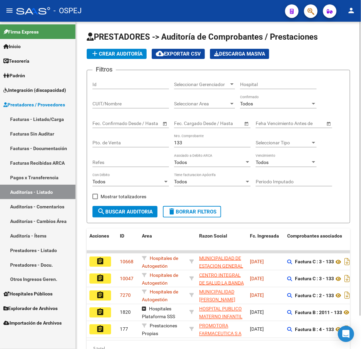
scroll to position [0, 0]
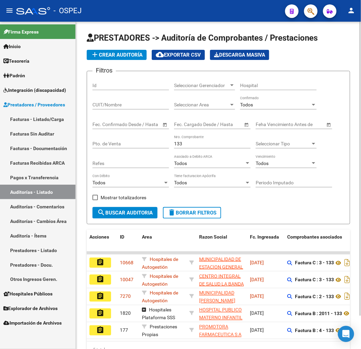
click at [127, 56] on span "add Crear Auditoría" at bounding box center [117, 55] width 52 height 6
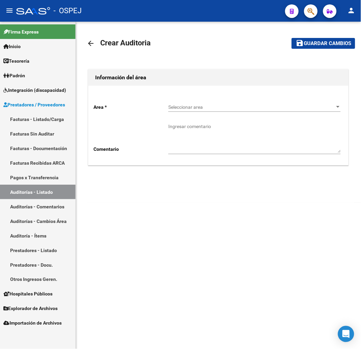
click at [206, 106] on span "Seleccionar area" at bounding box center [252, 107] width 166 height 6
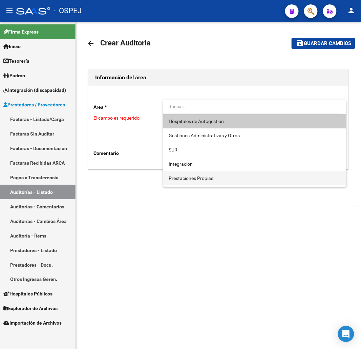
click at [203, 181] on span "Prestaciones Propias" at bounding box center [255, 178] width 173 height 14
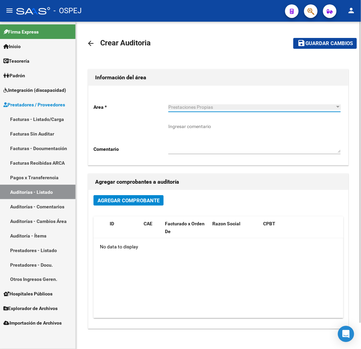
click at [125, 194] on div "Agregar Comprobante ID CAE Facturado x Orden De Razon Social CPBT Monto Fecha C…" at bounding box center [219, 259] width 260 height 139
click at [126, 209] on div "Agregar Comprobante" at bounding box center [219, 203] width 250 height 16
click at [123, 201] on span "Agregar Comprobante" at bounding box center [129, 201] width 62 height 6
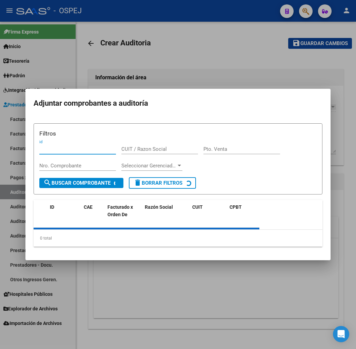
click at [51, 203] on div "ID" at bounding box center [64, 207] width 28 height 8
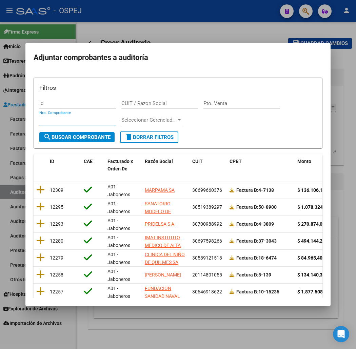
click at [39, 122] on input "Nro. Comprobante" at bounding box center [77, 120] width 77 height 6
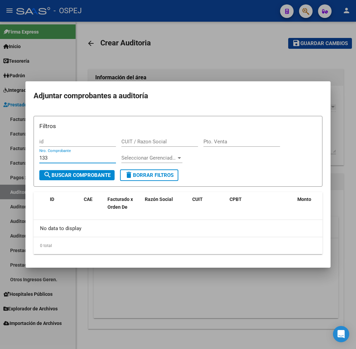
type input "133"
click at [189, 301] on div at bounding box center [178, 174] width 356 height 349
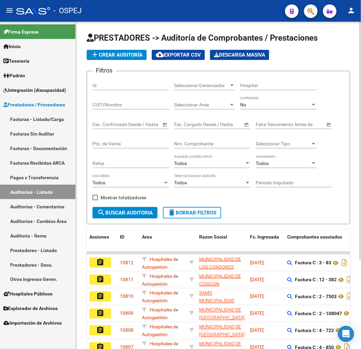
click at [270, 103] on div "No" at bounding box center [275, 105] width 71 height 6
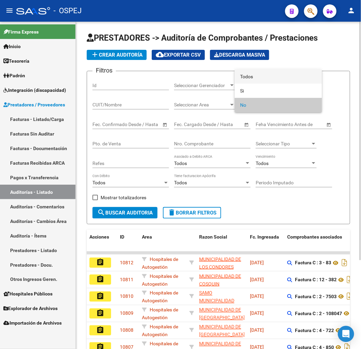
click at [271, 77] on span "Todos" at bounding box center [278, 77] width 77 height 14
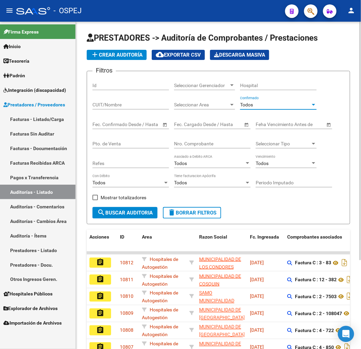
click at [217, 139] on div "Nro. Comprobante" at bounding box center [212, 142] width 77 height 14
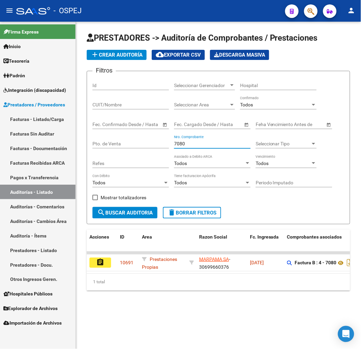
type input "7080"
drag, startPoint x: 148, startPoint y: 280, endPoint x: 153, endPoint y: 280, distance: 4.8
click at [153, 280] on div "1 total" at bounding box center [219, 282] width 264 height 17
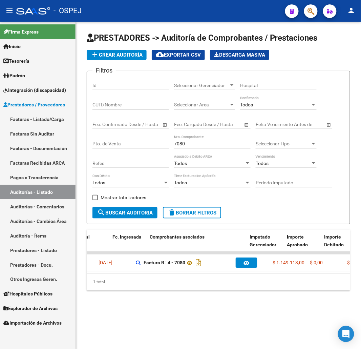
scroll to position [0, 137]
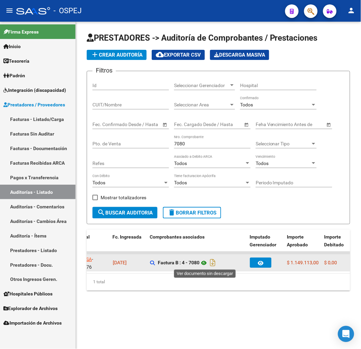
click at [206, 264] on icon at bounding box center [204, 263] width 9 height 8
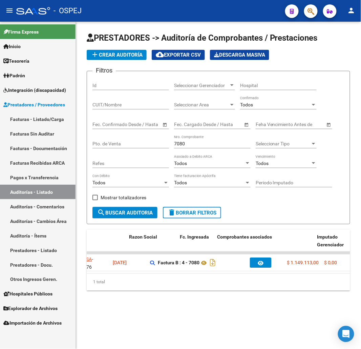
scroll to position [0, 0]
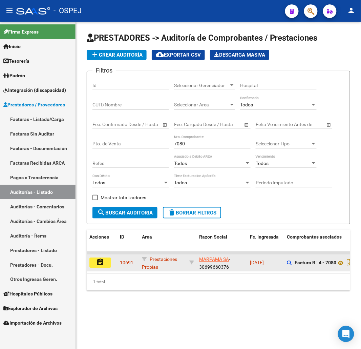
click at [92, 260] on button "assignment" at bounding box center [101, 263] width 22 height 10
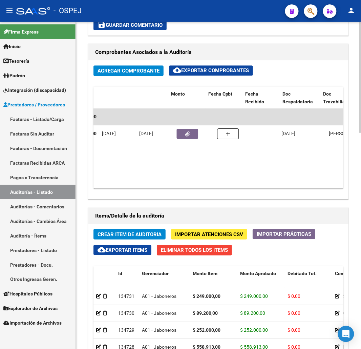
scroll to position [0, 181]
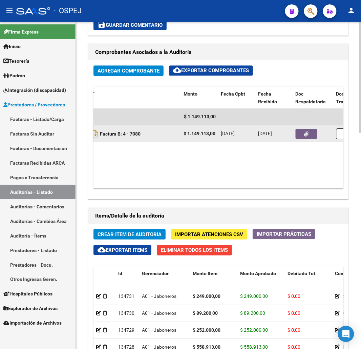
click at [304, 131] on button "button" at bounding box center [307, 134] width 22 height 10
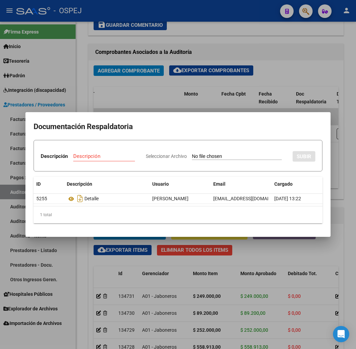
click at [306, 96] on div at bounding box center [178, 174] width 356 height 349
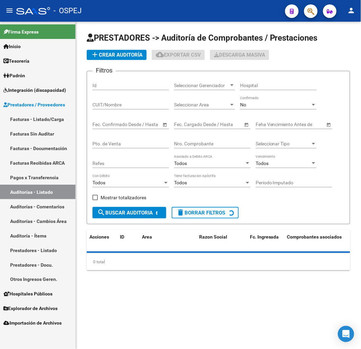
click at [257, 110] on div "No Confirmado" at bounding box center [278, 103] width 77 height 14
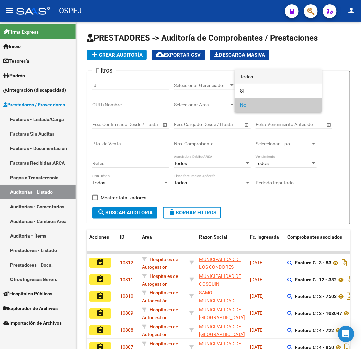
click at [267, 79] on span "Todos" at bounding box center [278, 77] width 77 height 14
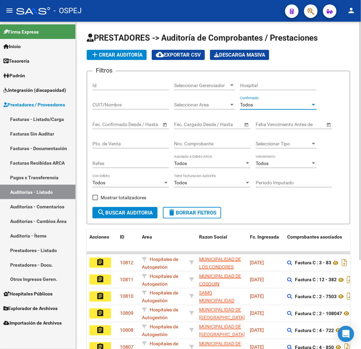
click at [205, 142] on input "Nro. Comprobante" at bounding box center [212, 144] width 77 height 6
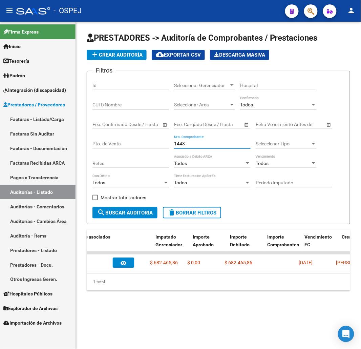
scroll to position [0, 179]
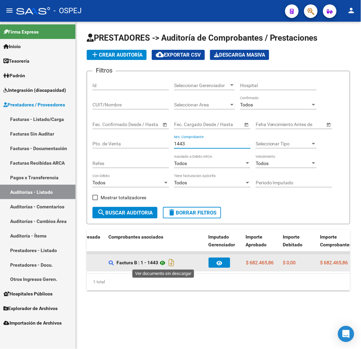
click at [163, 263] on icon at bounding box center [162, 263] width 9 height 8
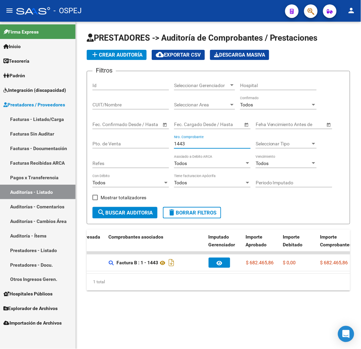
click at [178, 145] on input "1443" at bounding box center [212, 144] width 77 height 6
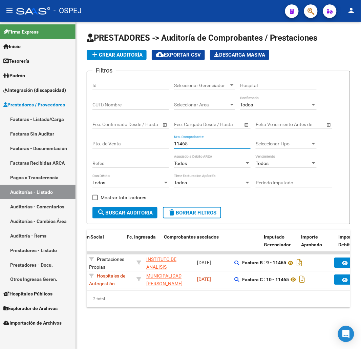
scroll to position [0, 20]
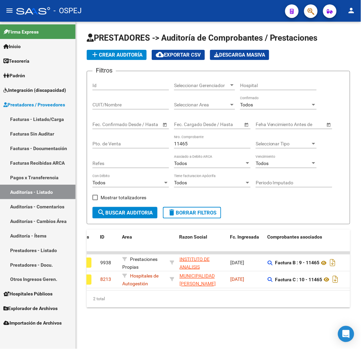
click at [185, 143] on input "11465" at bounding box center [212, 144] width 77 height 6
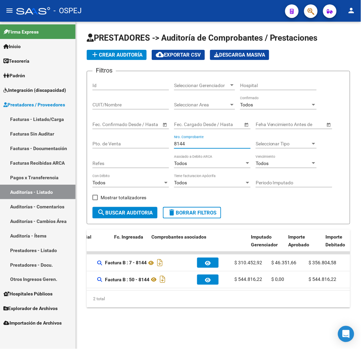
scroll to position [0, 0]
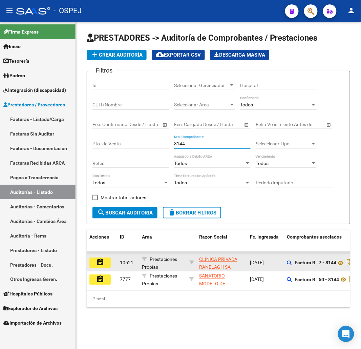
type input "8144"
click at [102, 260] on mat-icon "assignment" at bounding box center [100, 262] width 8 height 8
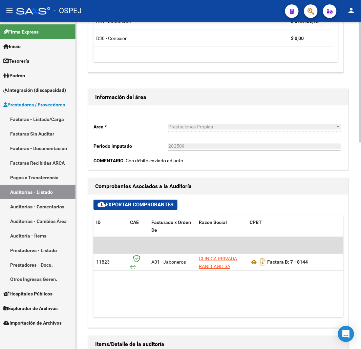
scroll to position [38, 0]
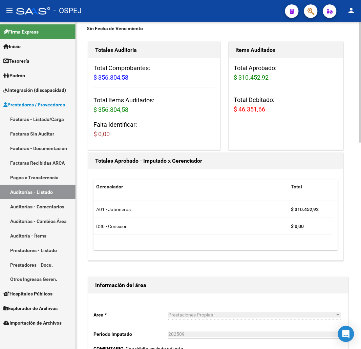
click at [254, 110] on span "$ 46.351,66" at bounding box center [250, 109] width 32 height 7
copy span "$ 46.351,66"
click at [276, 104] on h3 "Total Debitado: $ 46.351,66" at bounding box center [286, 104] width 104 height 19
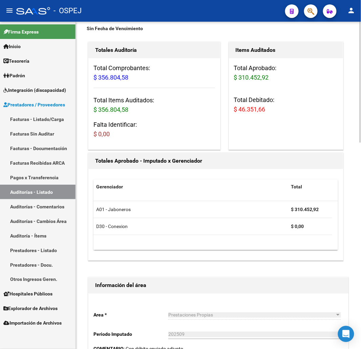
drag, startPoint x: 239, startPoint y: 109, endPoint x: 268, endPoint y: 112, distance: 29.0
click at [268, 112] on h3 "Total Debitado: $ 46.351,66" at bounding box center [286, 104] width 104 height 19
copy span "46.351,66"
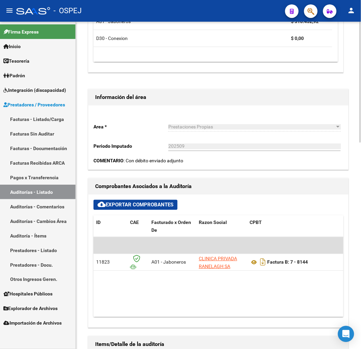
scroll to position [0, 184]
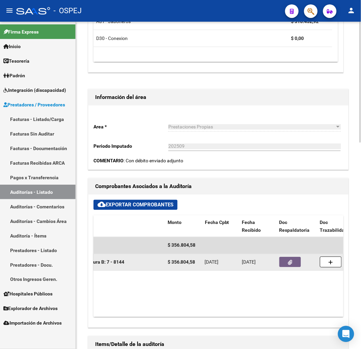
click at [292, 262] on icon "button" at bounding box center [291, 262] width 4 height 5
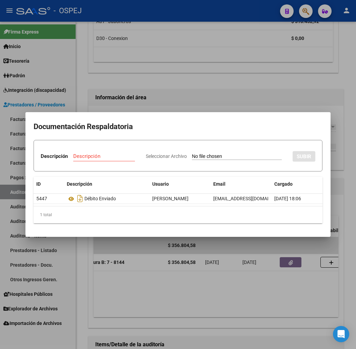
click at [185, 82] on div at bounding box center [178, 174] width 356 height 349
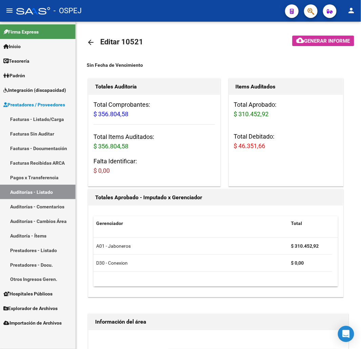
scroll to position [0, 0]
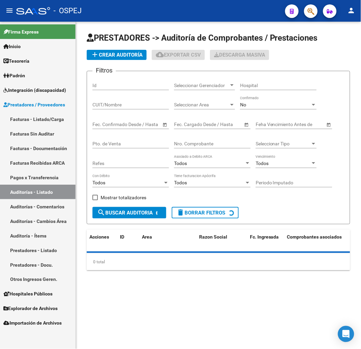
click at [195, 141] on div "Nro. Comprobante" at bounding box center [212, 142] width 77 height 14
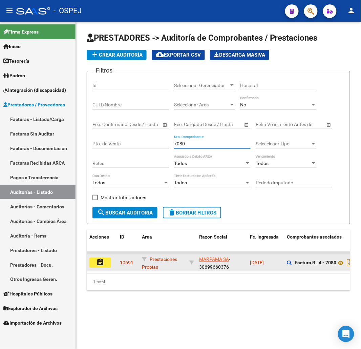
type input "7080"
click at [99, 260] on mat-icon "assignment" at bounding box center [100, 262] width 8 height 8
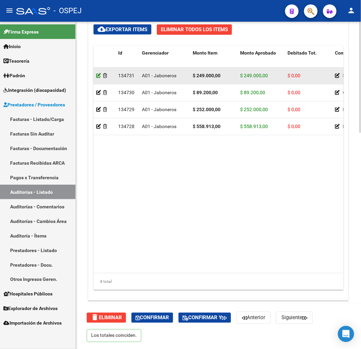
click at [99, 76] on icon at bounding box center [98, 75] width 5 height 5
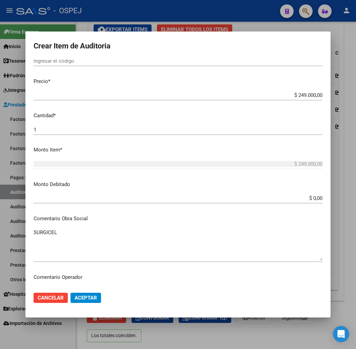
scroll to position [226, 0]
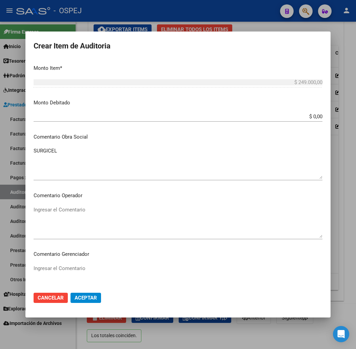
click at [322, 117] on input "$ 0,00" at bounding box center [178, 117] width 289 height 6
type input "$ 119.000,00"
click at [75, 297] on span "Aceptar" at bounding box center [86, 298] width 22 height 6
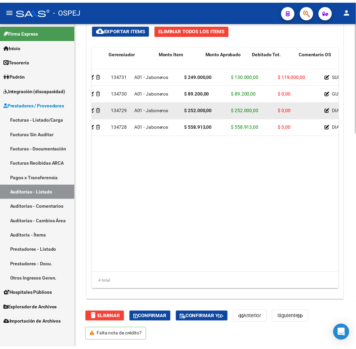
scroll to position [0, 0]
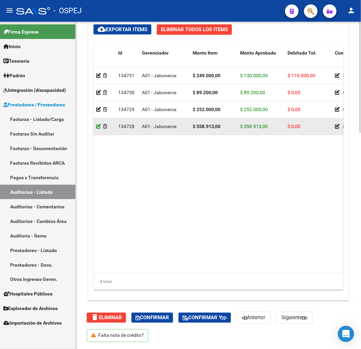
click at [97, 125] on icon at bounding box center [98, 126] width 5 height 5
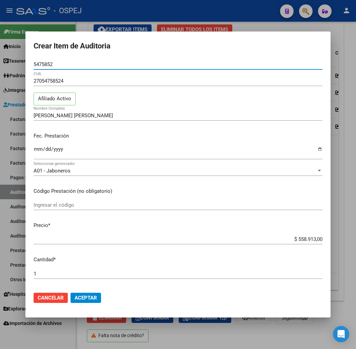
click at [322, 240] on input "$ 558.913,00" at bounding box center [178, 239] width 289 height 6
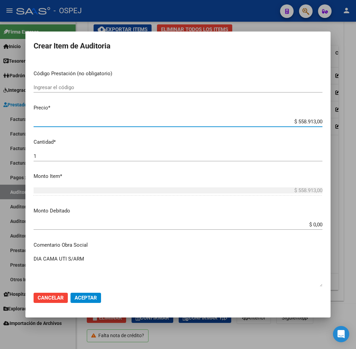
scroll to position [226, 0]
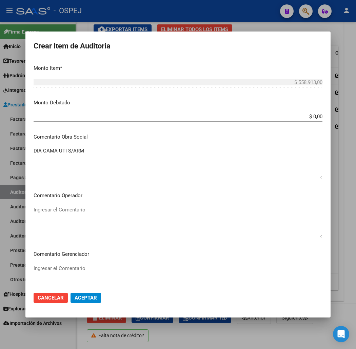
click at [322, 117] on input "$ 0,00" at bounding box center [178, 117] width 289 height 6
paste input "558.913"
type input "$ 558.913,00"
click at [78, 302] on button "Aceptar" at bounding box center [86, 298] width 31 height 10
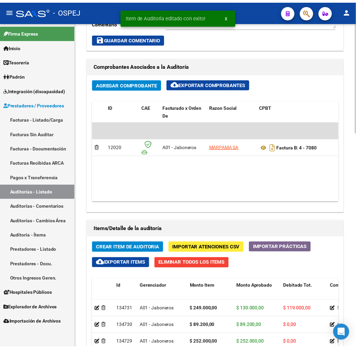
scroll to position [452, 0]
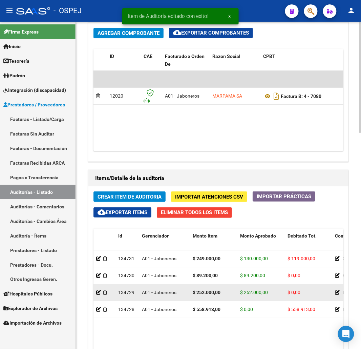
click at [96, 292] on datatable-body-cell at bounding box center [105, 293] width 22 height 17
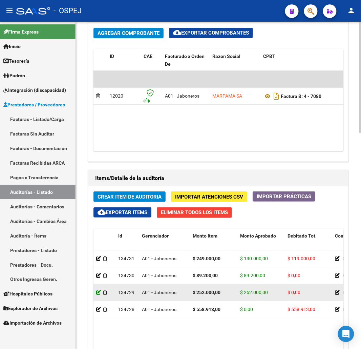
click at [98, 294] on icon at bounding box center [98, 292] width 5 height 5
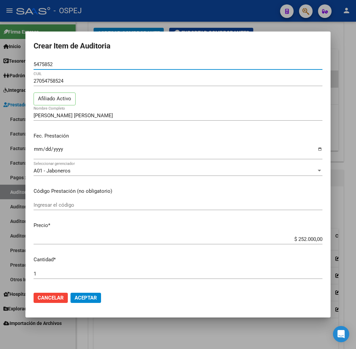
click at [322, 238] on input "$ 252.000,00" at bounding box center [178, 239] width 289 height 6
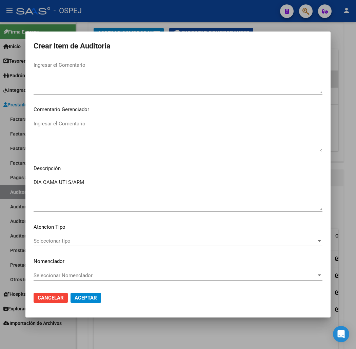
scroll to position [220, 0]
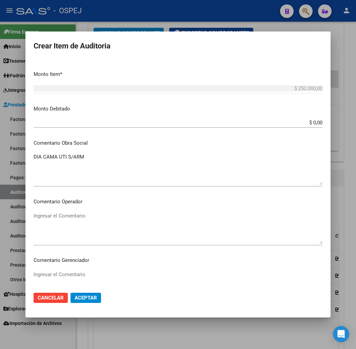
click at [322, 122] on input "$ 0,00" at bounding box center [178, 123] width 289 height 6
paste input "252.00"
type input "$ 252.000,00"
click at [73, 293] on button "Aceptar" at bounding box center [86, 298] width 31 height 10
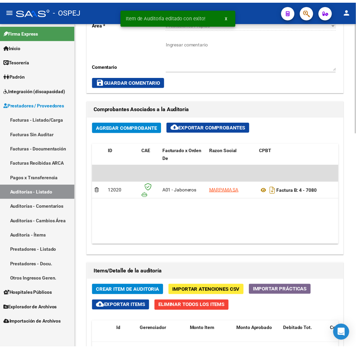
scroll to position [452, 0]
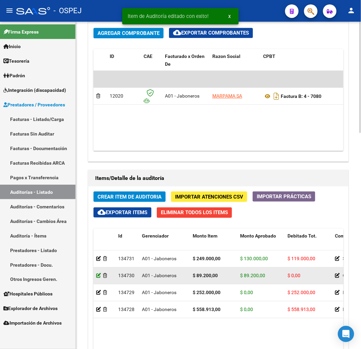
click at [97, 277] on icon at bounding box center [98, 275] width 5 height 5
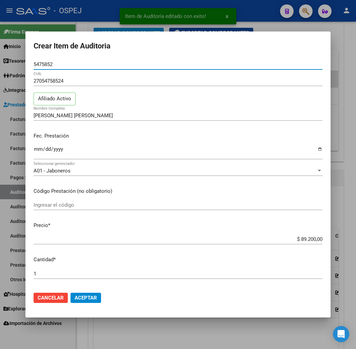
click at [317, 241] on input "$ 89.200,00" at bounding box center [178, 239] width 289 height 6
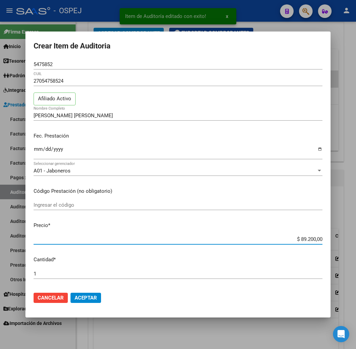
click at [317, 241] on input "$ 89.200,00" at bounding box center [178, 239] width 289 height 6
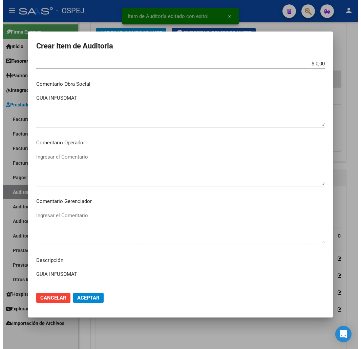
scroll to position [182, 0]
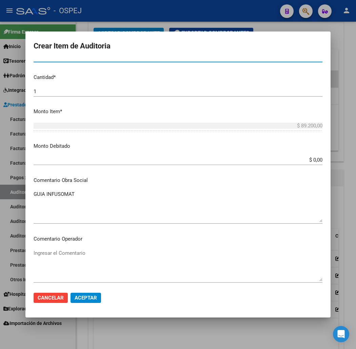
click at [322, 155] on div "$ 0,00 Ingresar el monto" at bounding box center [178, 160] width 289 height 10
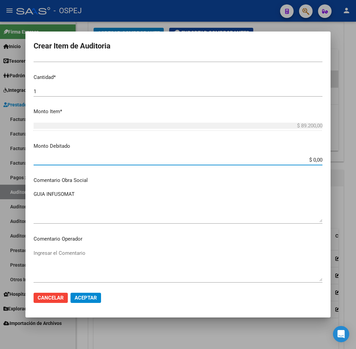
click at [322, 156] on div "$ 0,00 Ingresar el monto" at bounding box center [178, 160] width 289 height 10
click at [322, 159] on input "$ 0,00" at bounding box center [178, 160] width 289 height 6
paste input "89.20"
type input "$ 89.200,00"
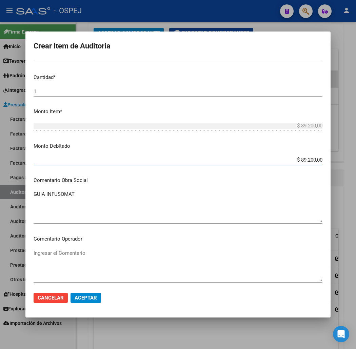
click at [75, 298] on span "Aceptar" at bounding box center [86, 298] width 22 height 6
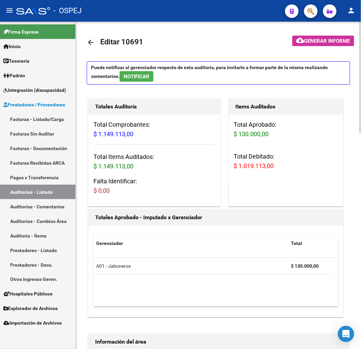
scroll to position [0, 0]
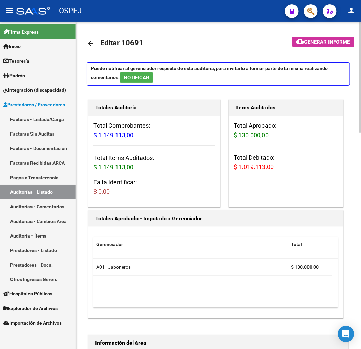
click at [252, 163] on h3 "Total Debitado: $ 1.019.113,00" at bounding box center [286, 162] width 104 height 19
click at [253, 169] on span "$ 1.019.113,00" at bounding box center [254, 166] width 40 height 7
copy span "1.019.113,00"
